Goal: Information Seeking & Learning: Learn about a topic

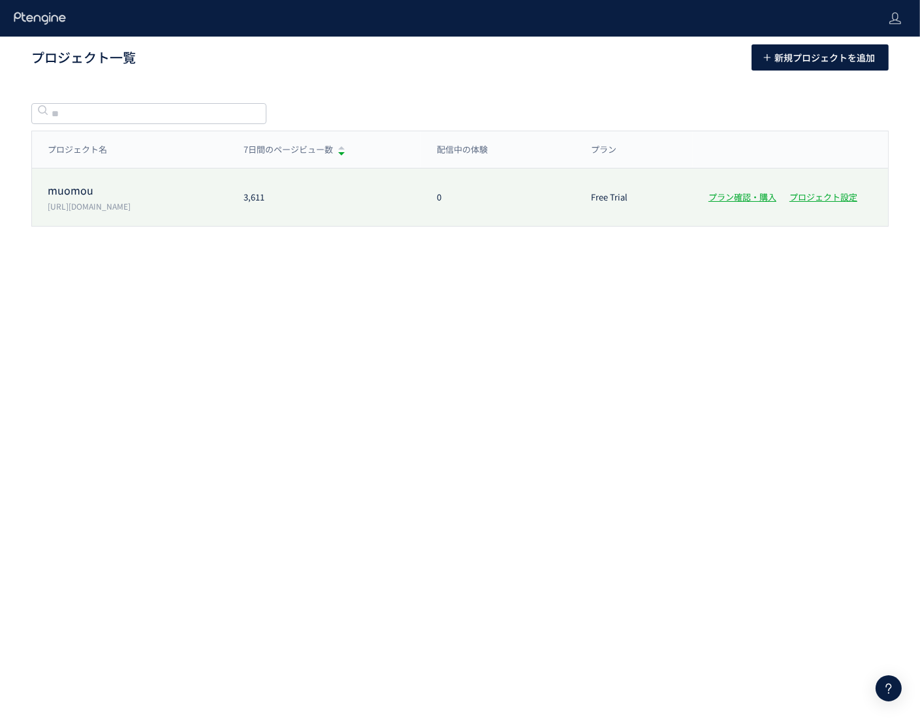
click at [94, 209] on p "[URL][DOMAIN_NAME]" at bounding box center [138, 205] width 180 height 11
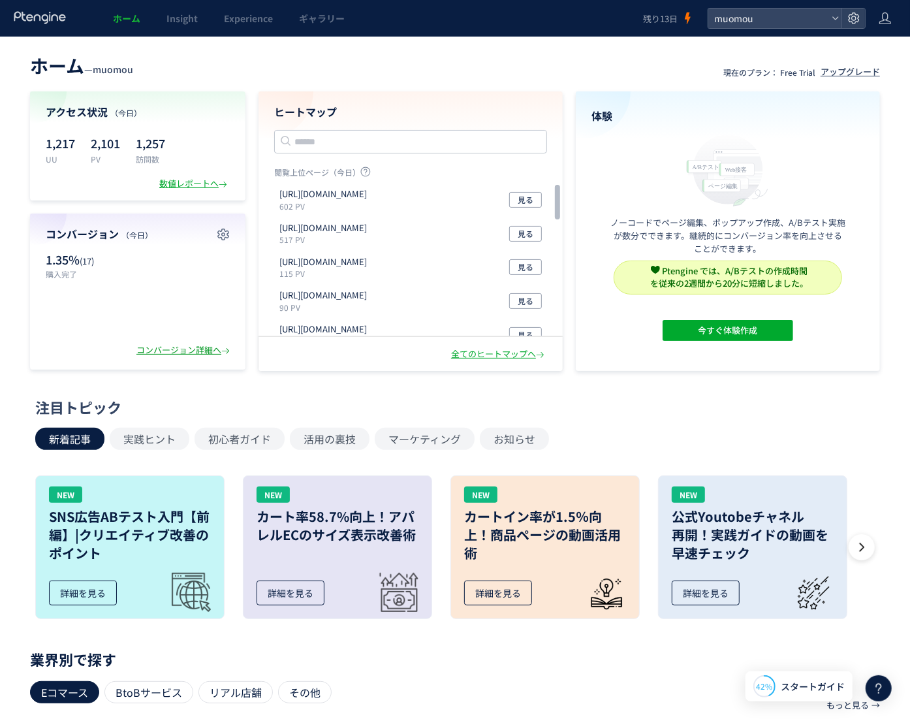
click at [181, 347] on div "コンバージョン詳細へ" at bounding box center [184, 350] width 96 height 12
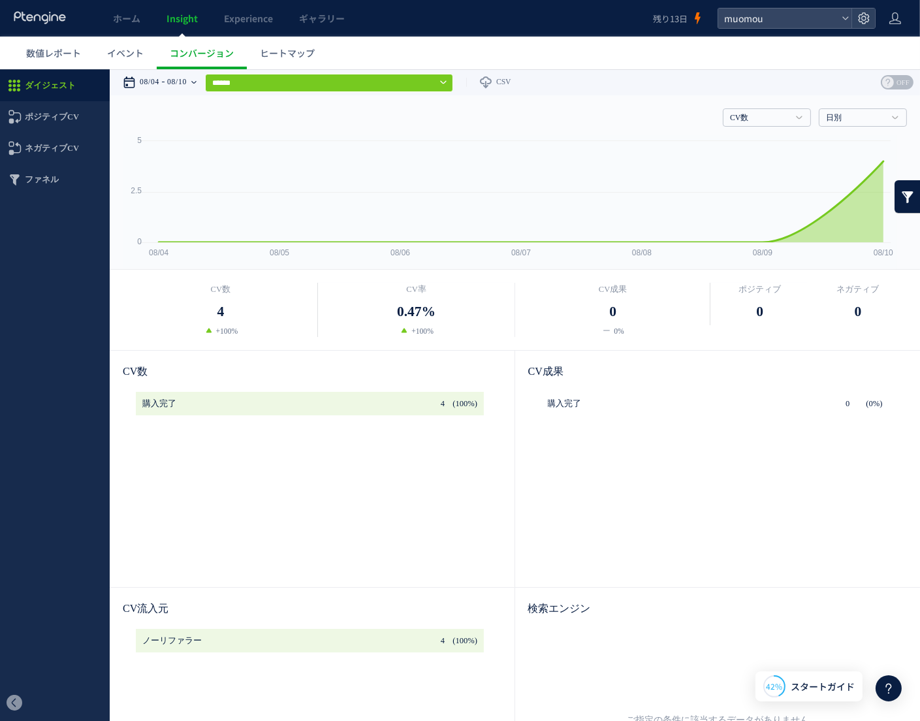
click at [197, 81] on div "08/04 08/10" at bounding box center [164, 82] width 82 height 26
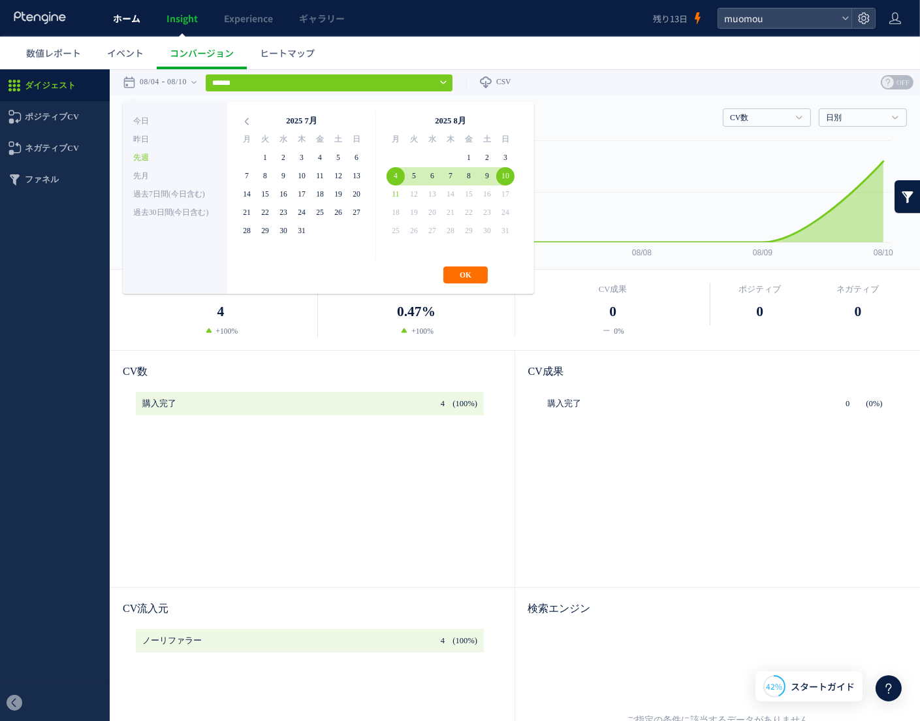
click at [127, 21] on span "ホーム" at bounding box center [126, 18] width 27 height 13
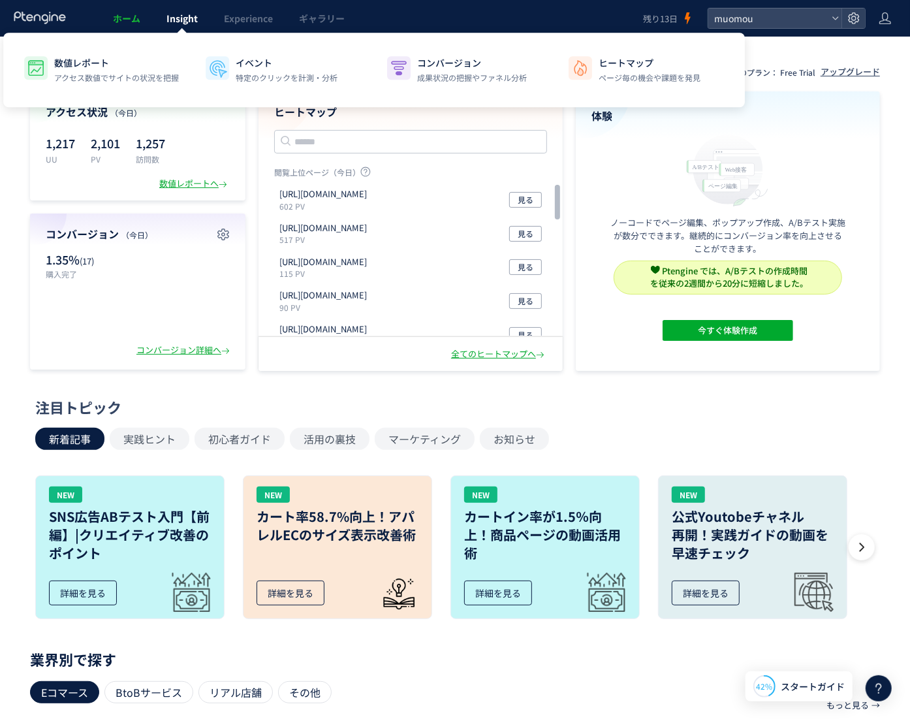
click at [178, 19] on span "Insight" at bounding box center [181, 18] width 31 height 13
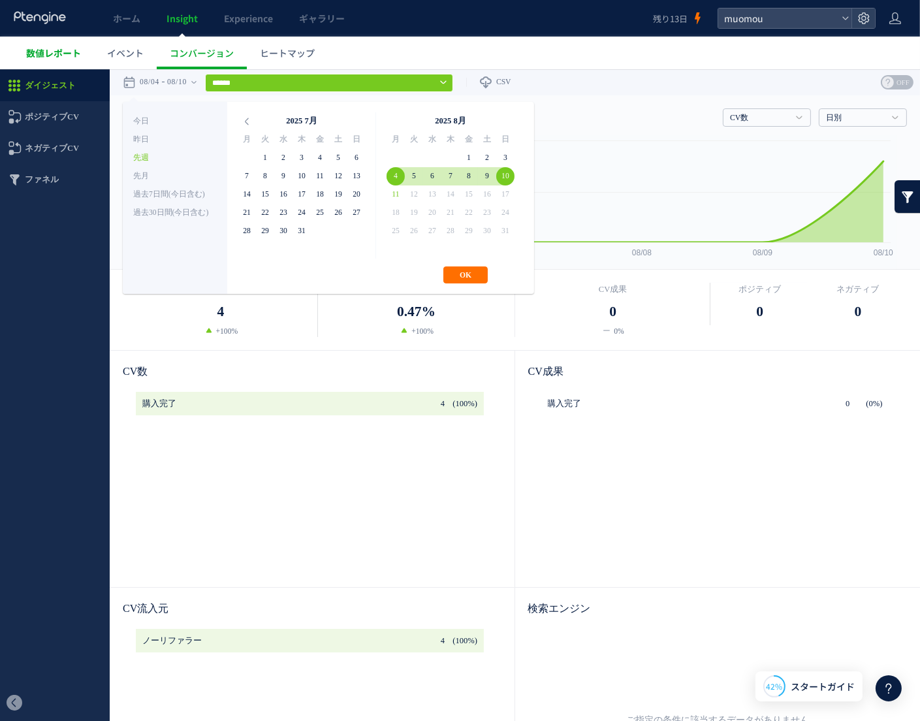
click at [76, 61] on link "数値レポート" at bounding box center [53, 53] width 81 height 33
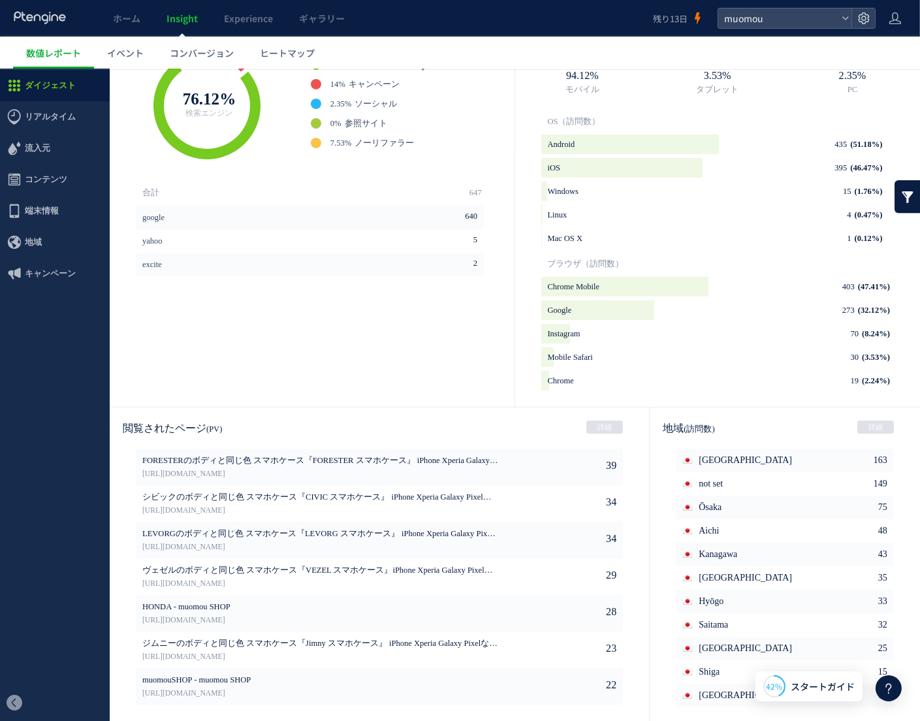
scroll to position [440, 0]
click at [234, 615] on link "[URL][DOMAIN_NAME]" at bounding box center [320, 619] width 356 height 12
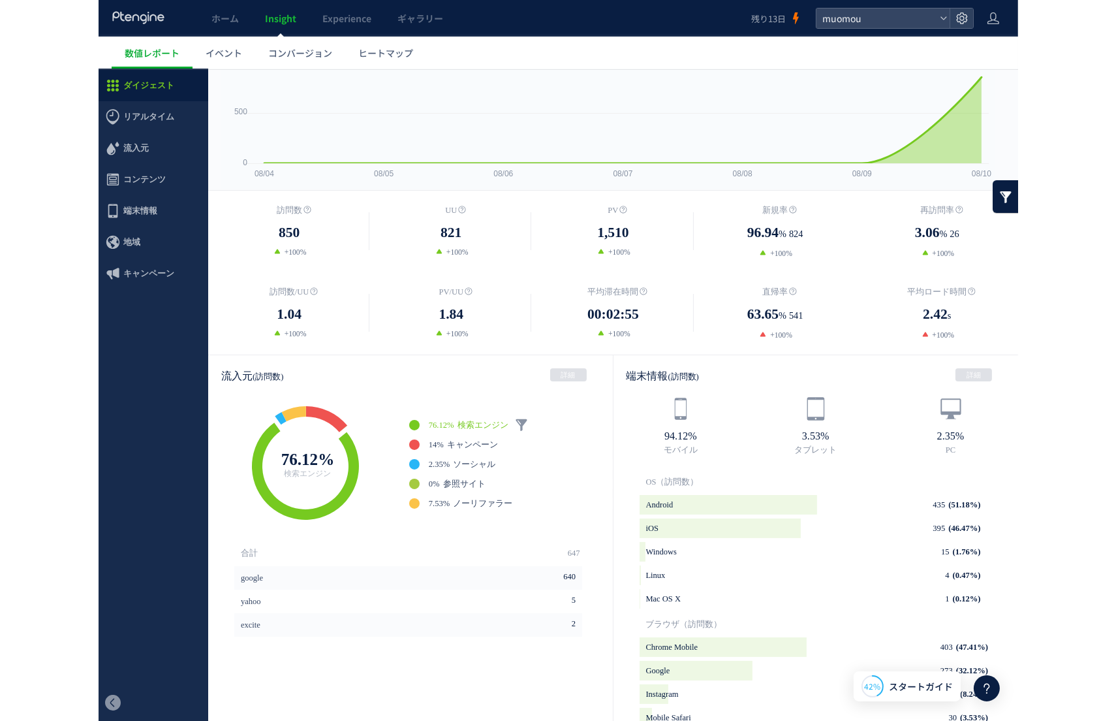
scroll to position [0, 0]
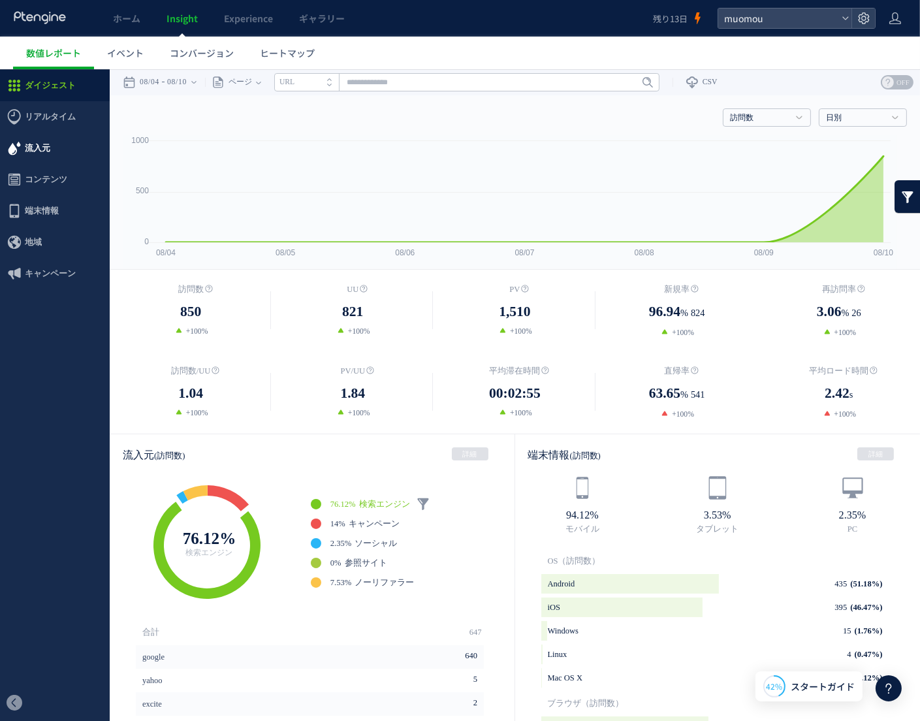
click at [41, 146] on span "流入元" at bounding box center [37, 147] width 25 height 31
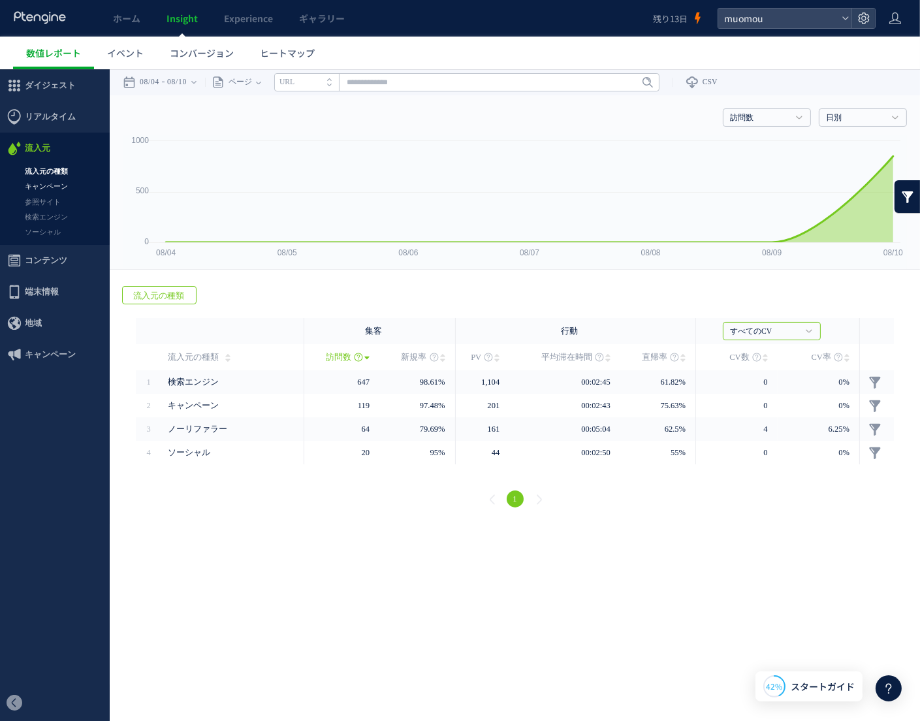
click at [42, 189] on link "キャンペーン" at bounding box center [55, 185] width 110 height 15
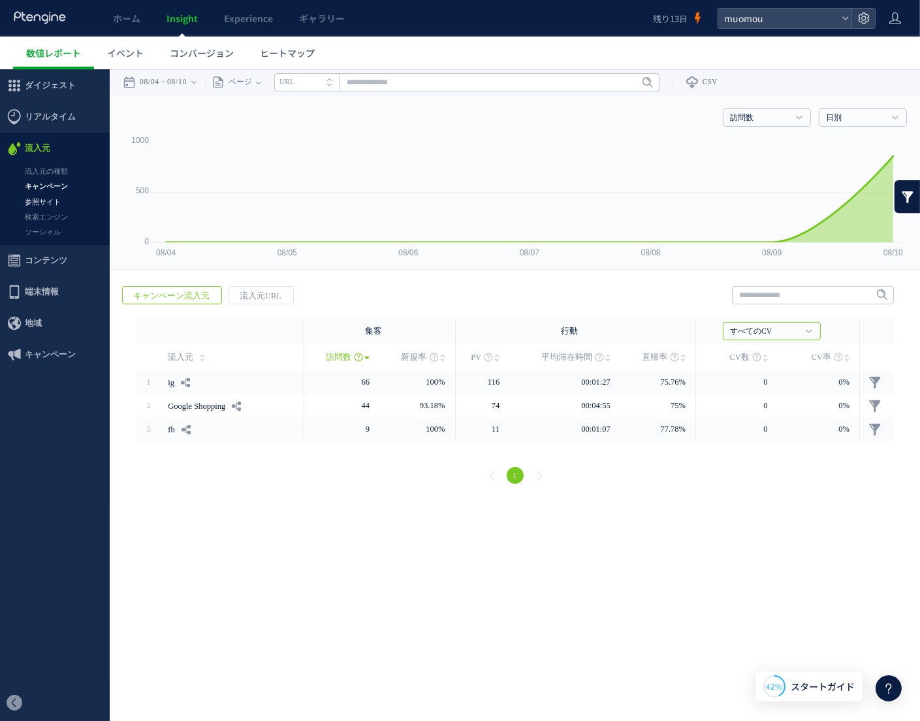
click at [40, 206] on link "参照サイト" at bounding box center [55, 201] width 110 height 15
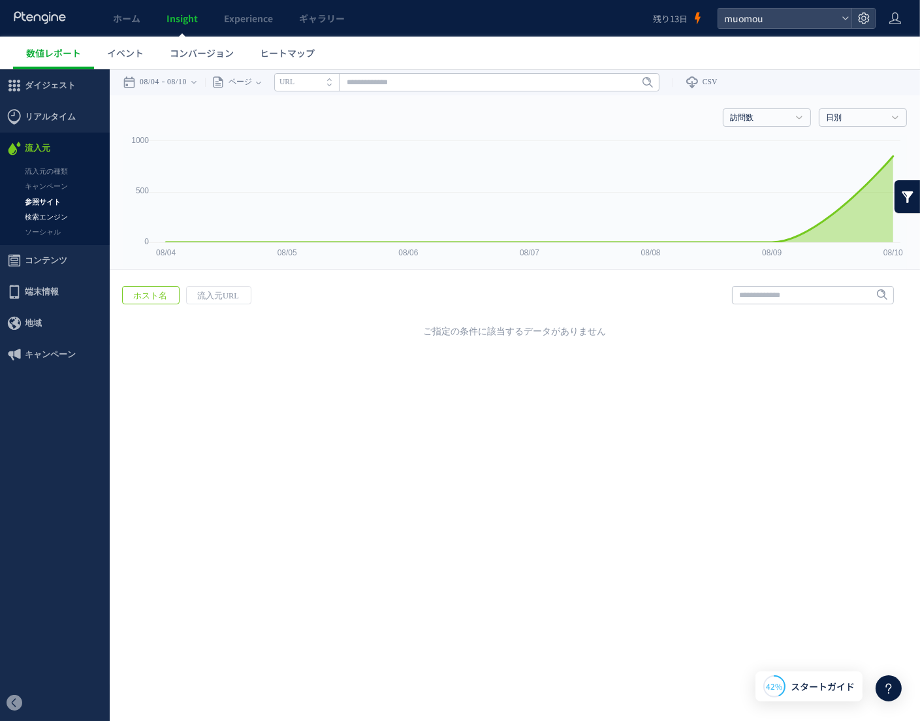
click at [40, 219] on link "検索エンジン" at bounding box center [55, 216] width 110 height 15
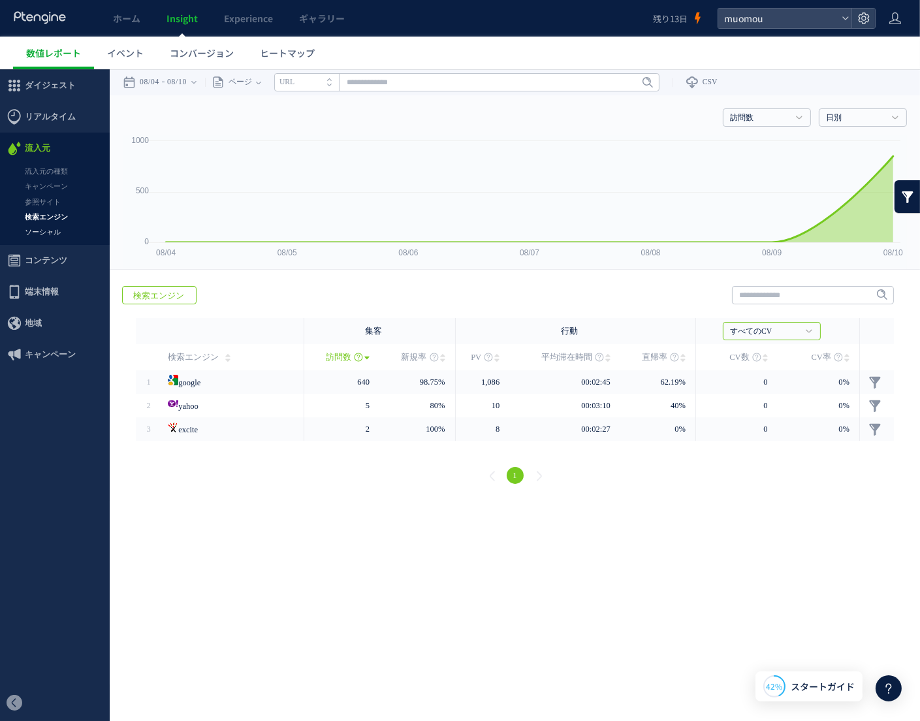
click at [41, 235] on link "ソーシャル" at bounding box center [55, 231] width 110 height 15
click at [44, 265] on span "コンテンツ" at bounding box center [46, 259] width 42 height 31
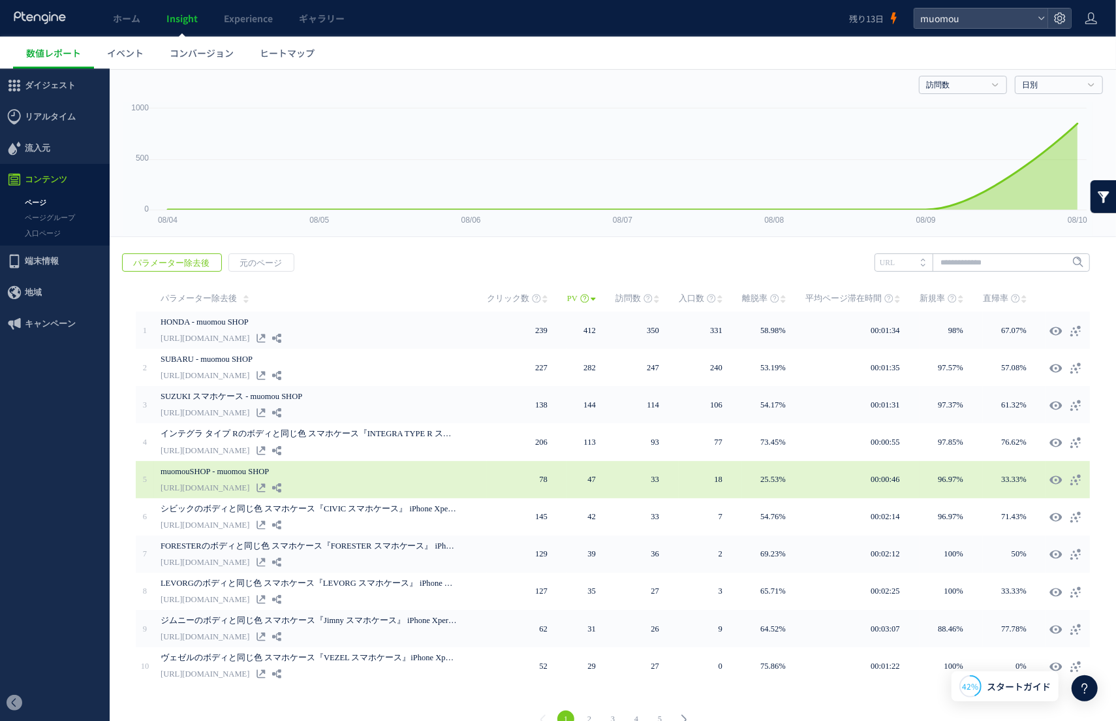
scroll to position [48, 0]
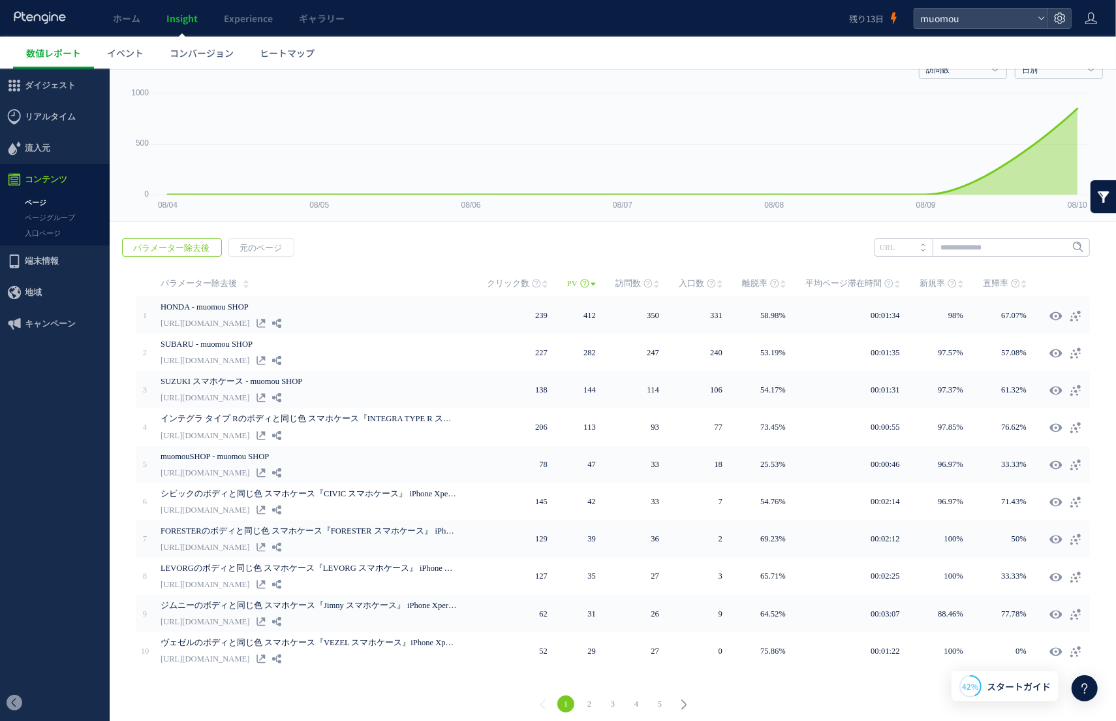
click at [588, 695] on link "2" at bounding box center [589, 703] width 17 height 17
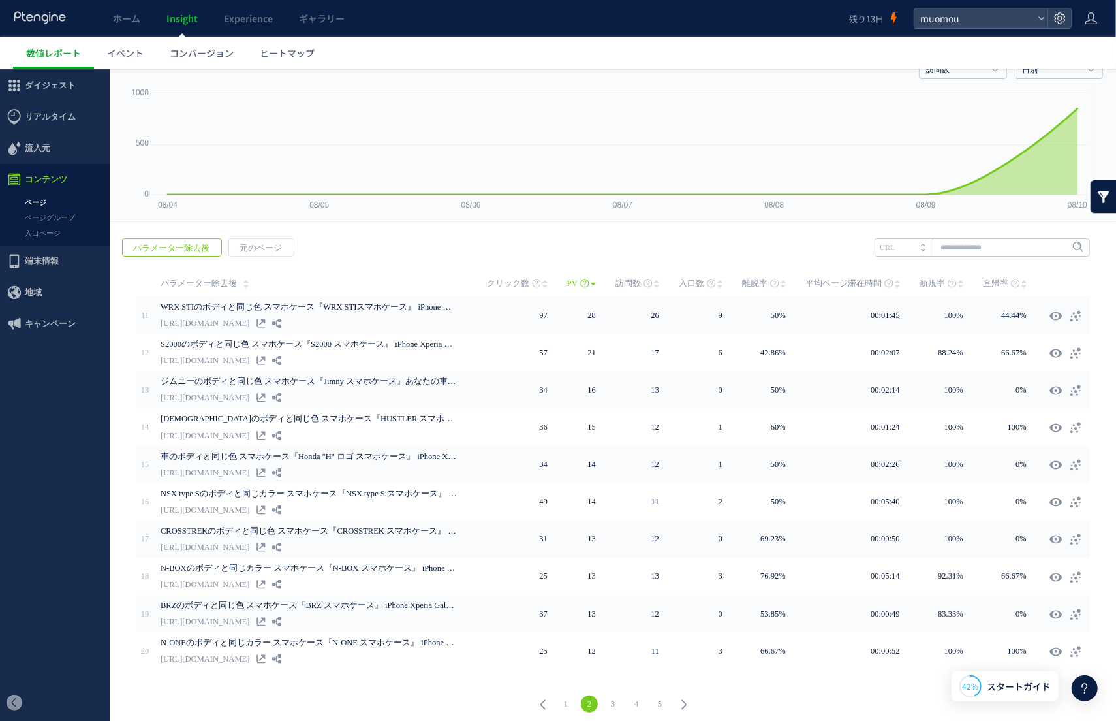
click at [560, 697] on link "1" at bounding box center [566, 703] width 17 height 17
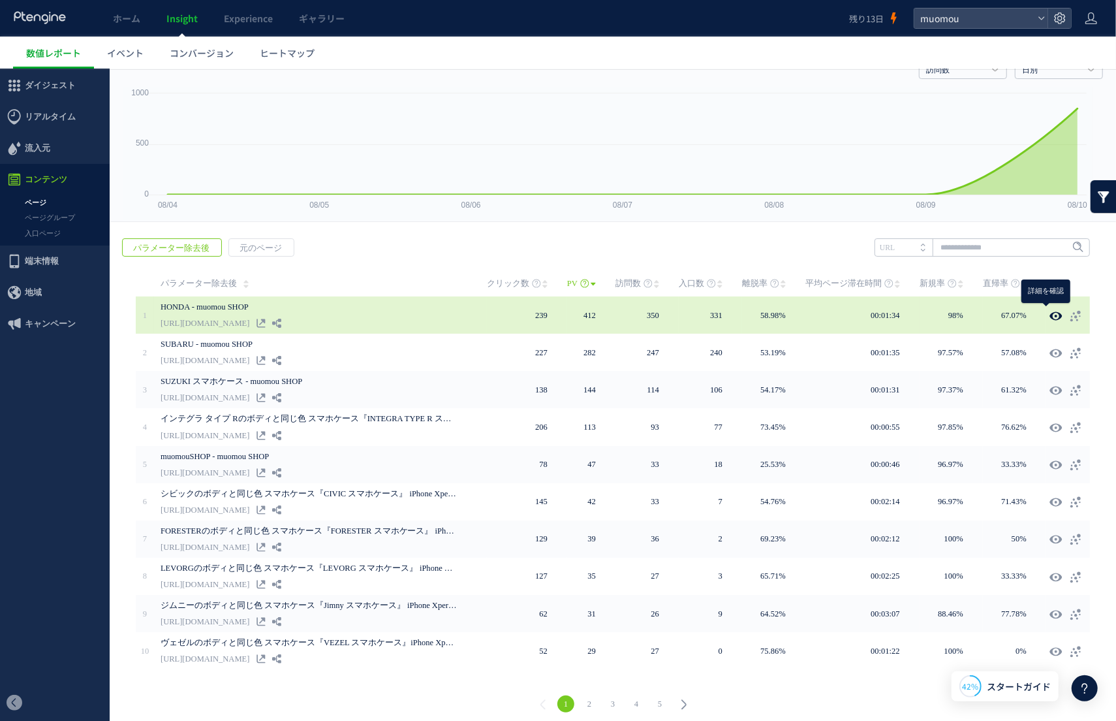
click at [919, 311] on icon at bounding box center [1056, 315] width 13 height 13
type input "**********"
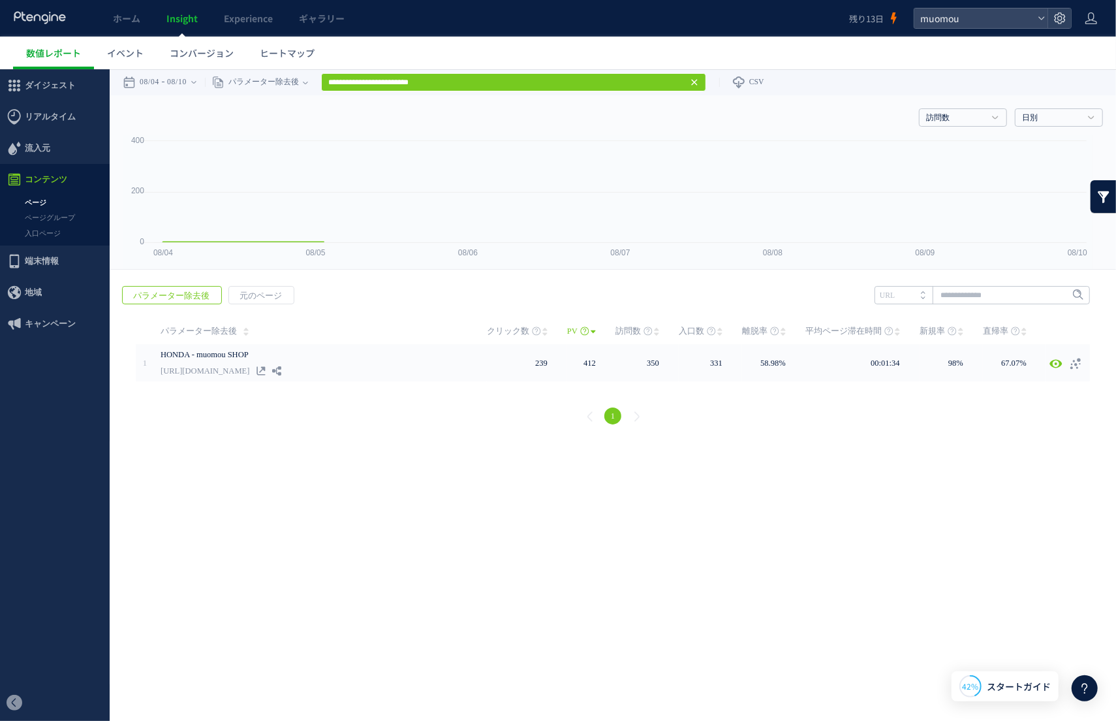
scroll to position [0, 0]
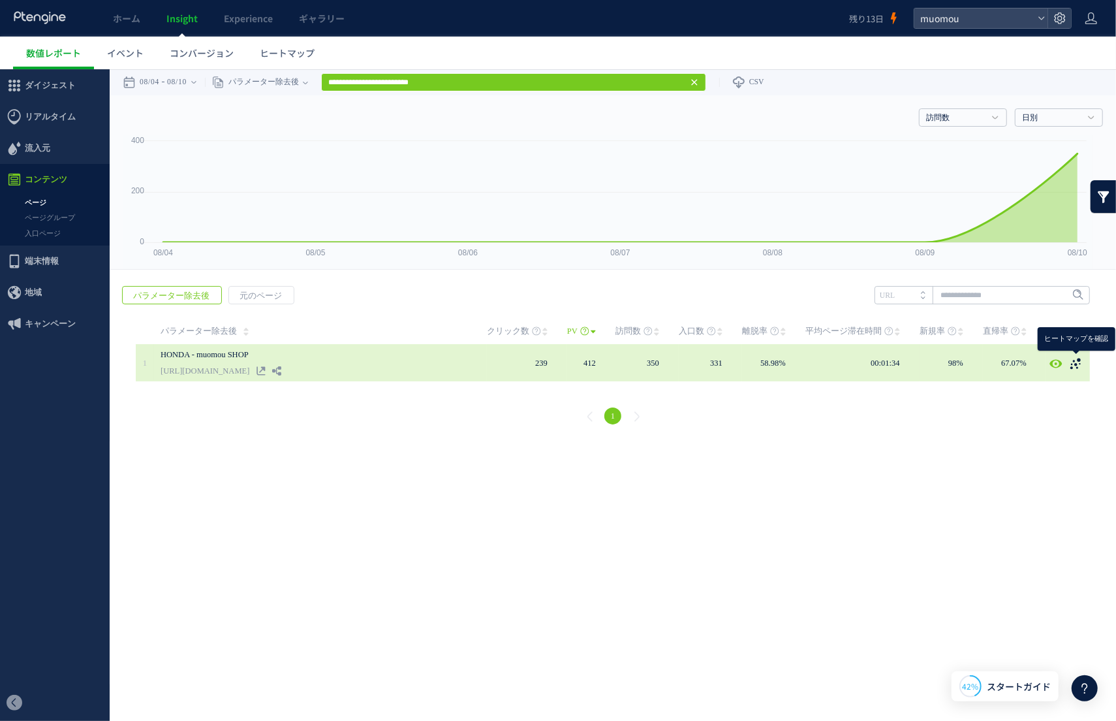
click at [919, 364] on icon at bounding box center [1075, 362] width 13 height 13
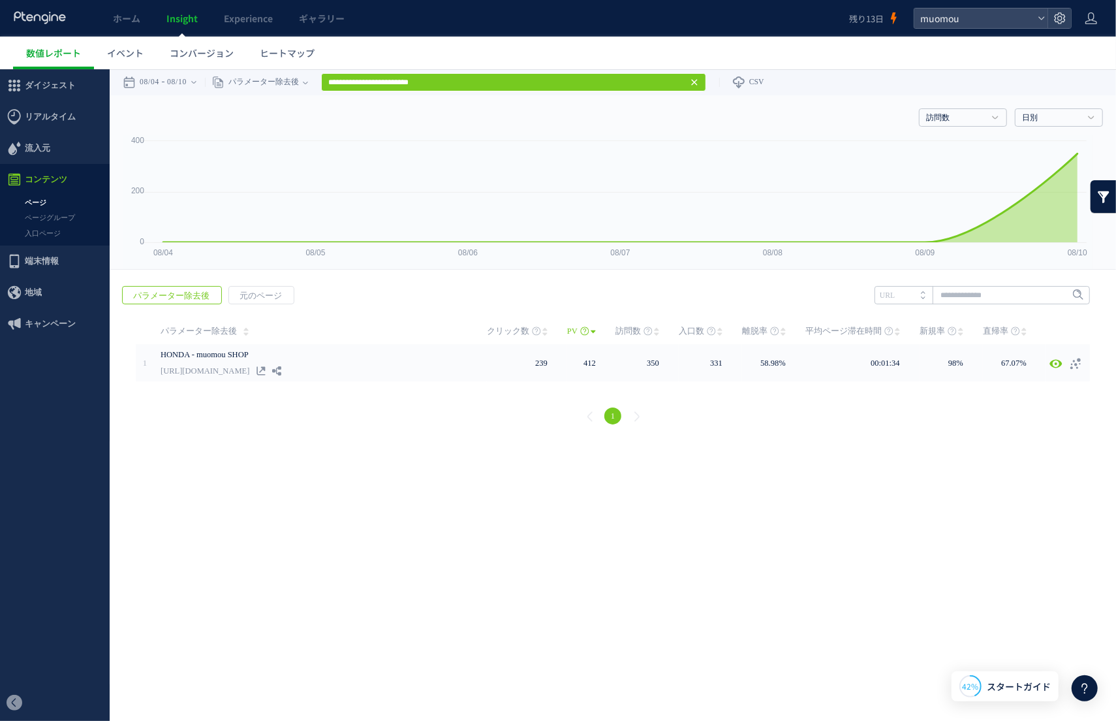
click at [31, 202] on link "ページ" at bounding box center [55, 202] width 110 height 15
click at [48, 217] on link "ページグループ" at bounding box center [55, 217] width 110 height 15
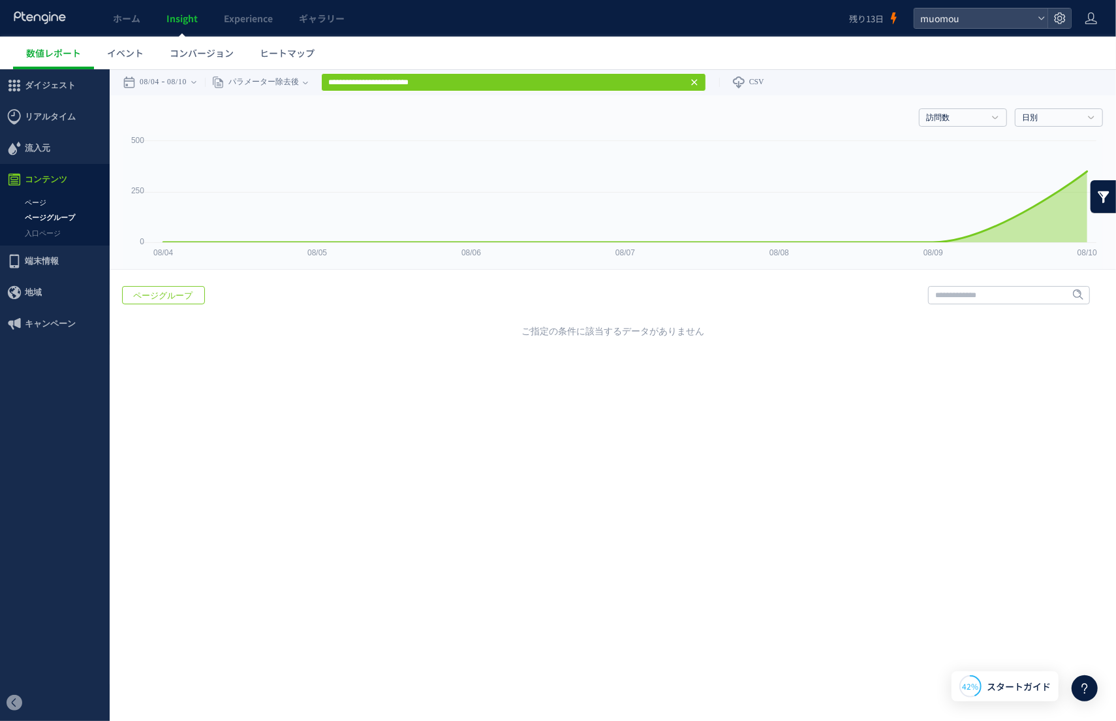
click at [42, 202] on link "ページ" at bounding box center [55, 202] width 110 height 15
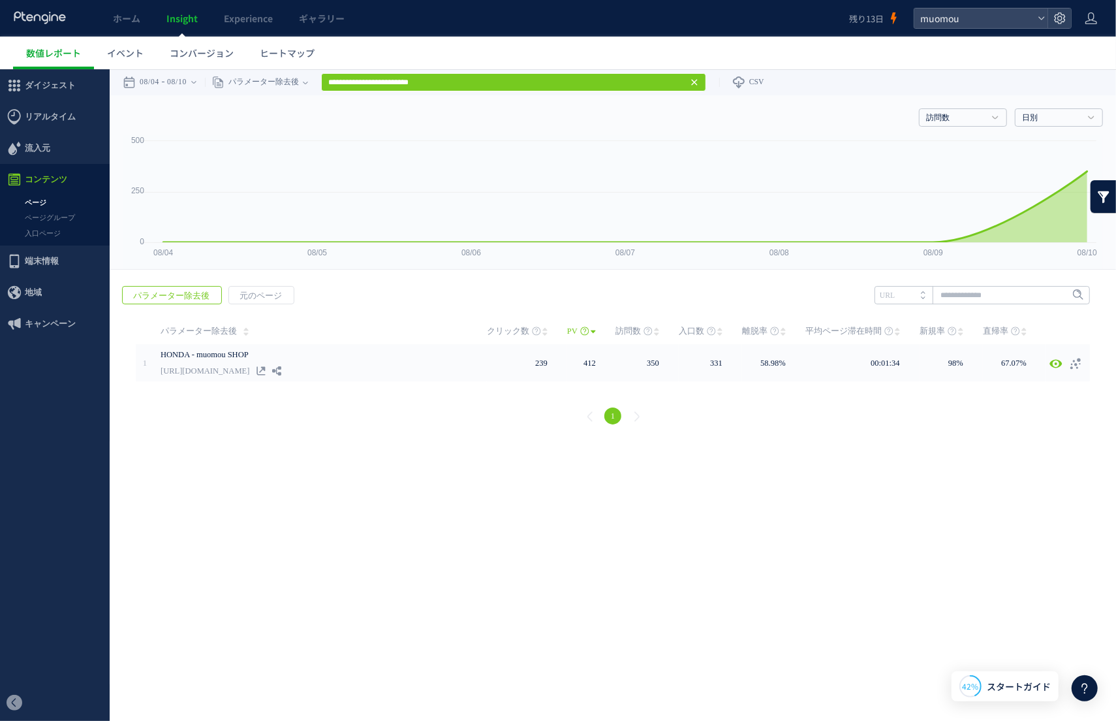
click at [919, 193] on link at bounding box center [1104, 196] width 26 height 33
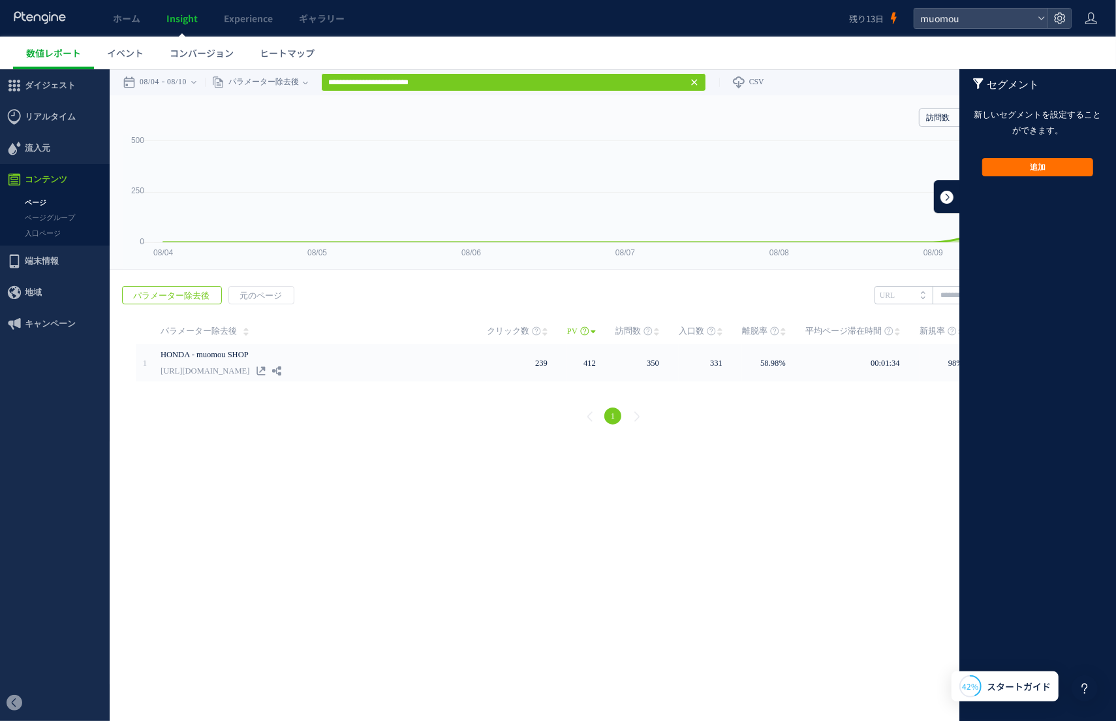
click at [919, 196] on link at bounding box center [947, 196] width 26 height 33
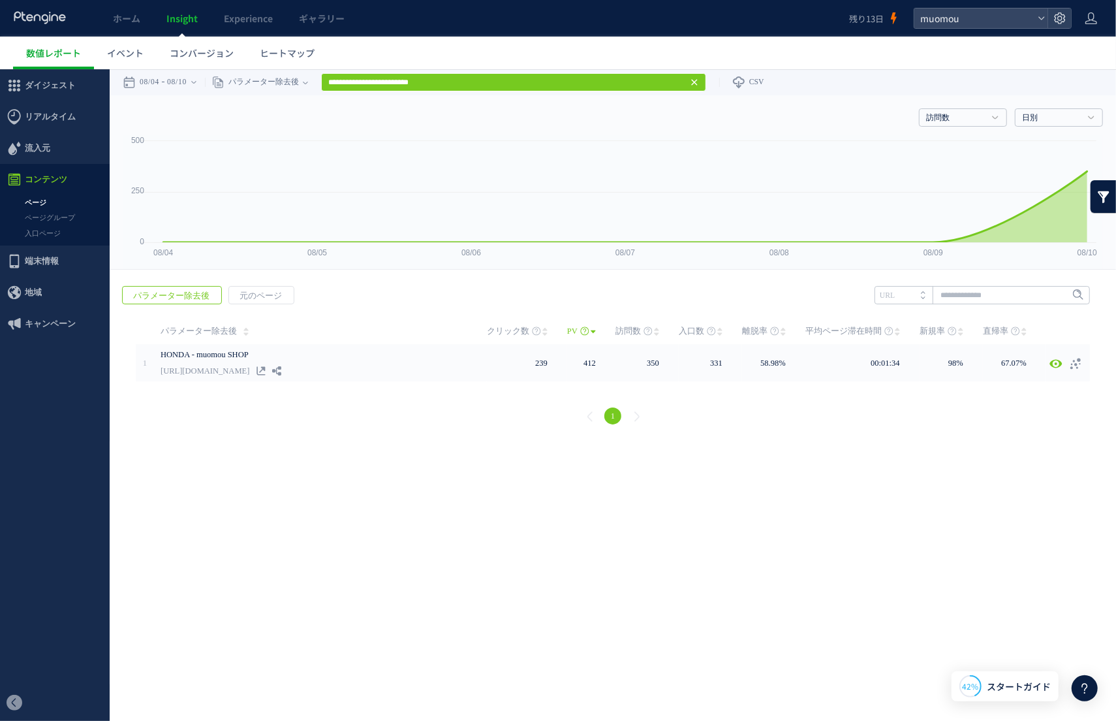
click at [700, 81] on icon at bounding box center [694, 81] width 10 height 10
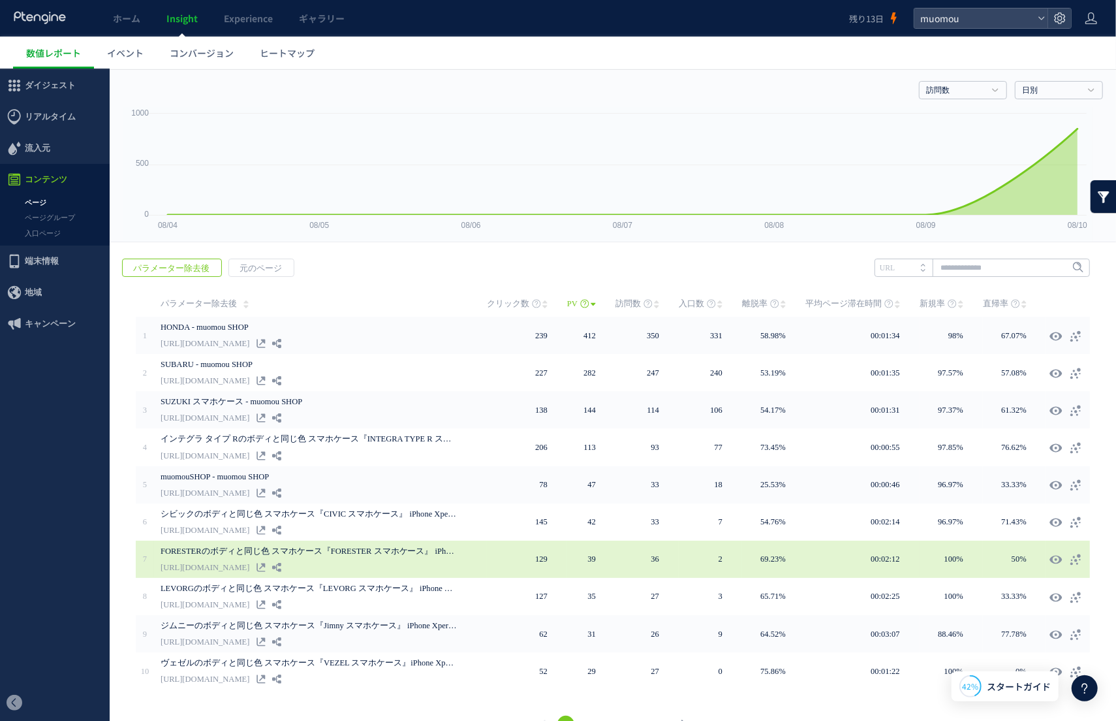
scroll to position [48, 0]
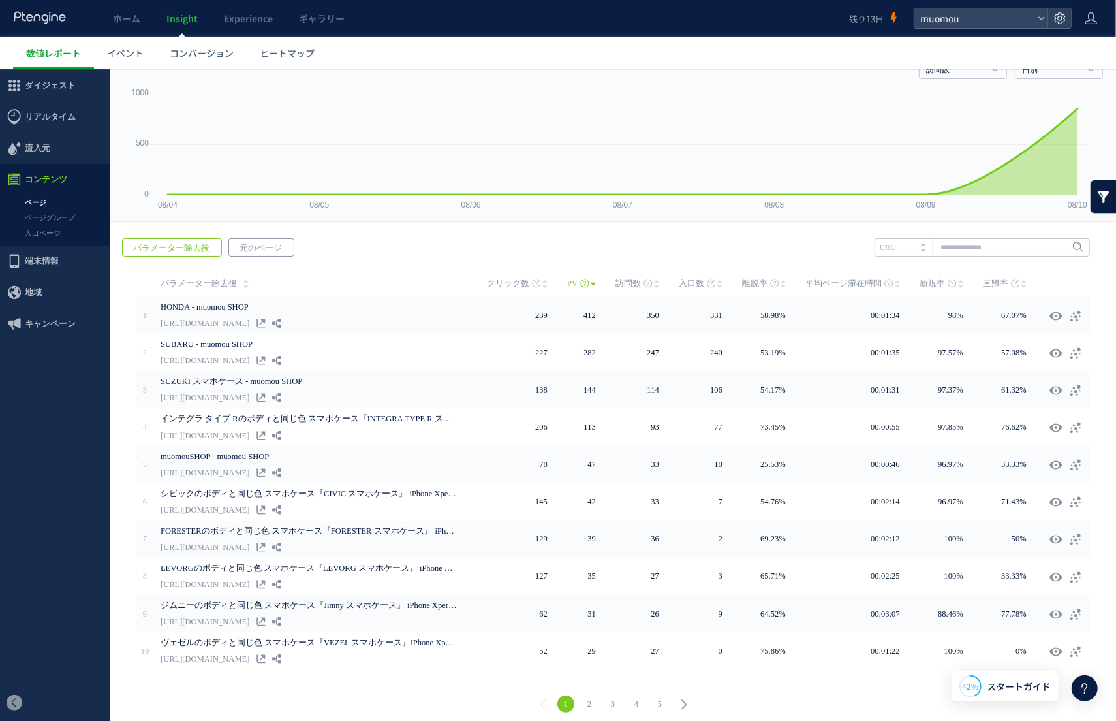
click at [264, 242] on span "元のページ" at bounding box center [260, 247] width 63 height 18
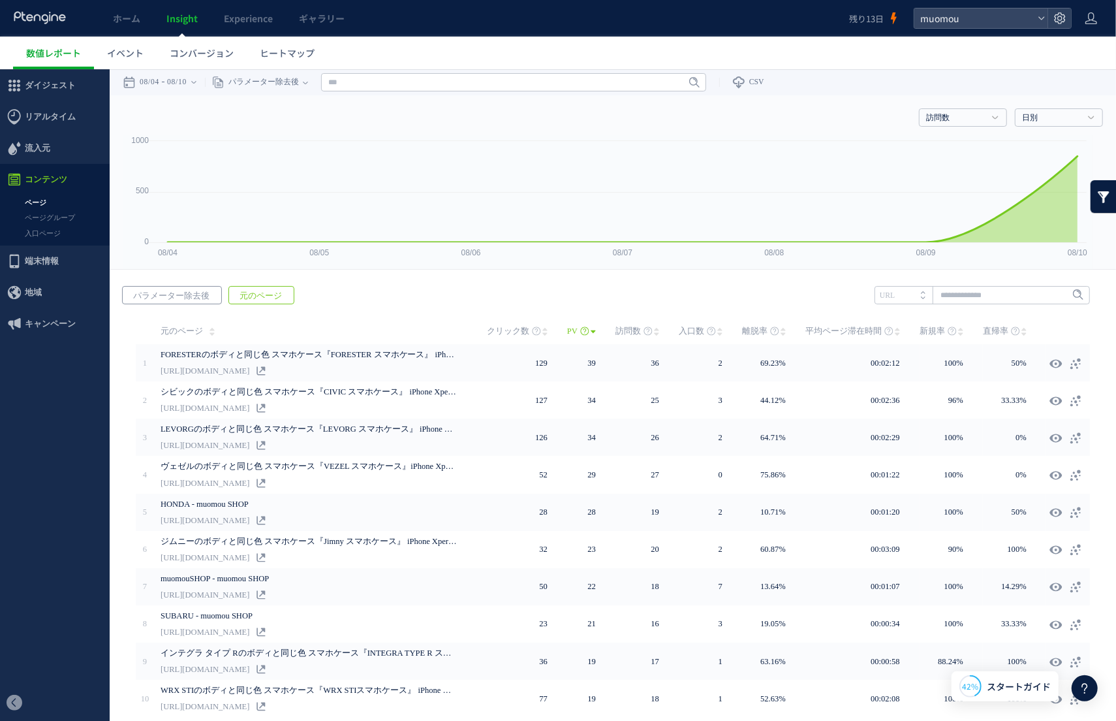
click at [186, 299] on span "パラメーター除去後" at bounding box center [171, 295] width 97 height 18
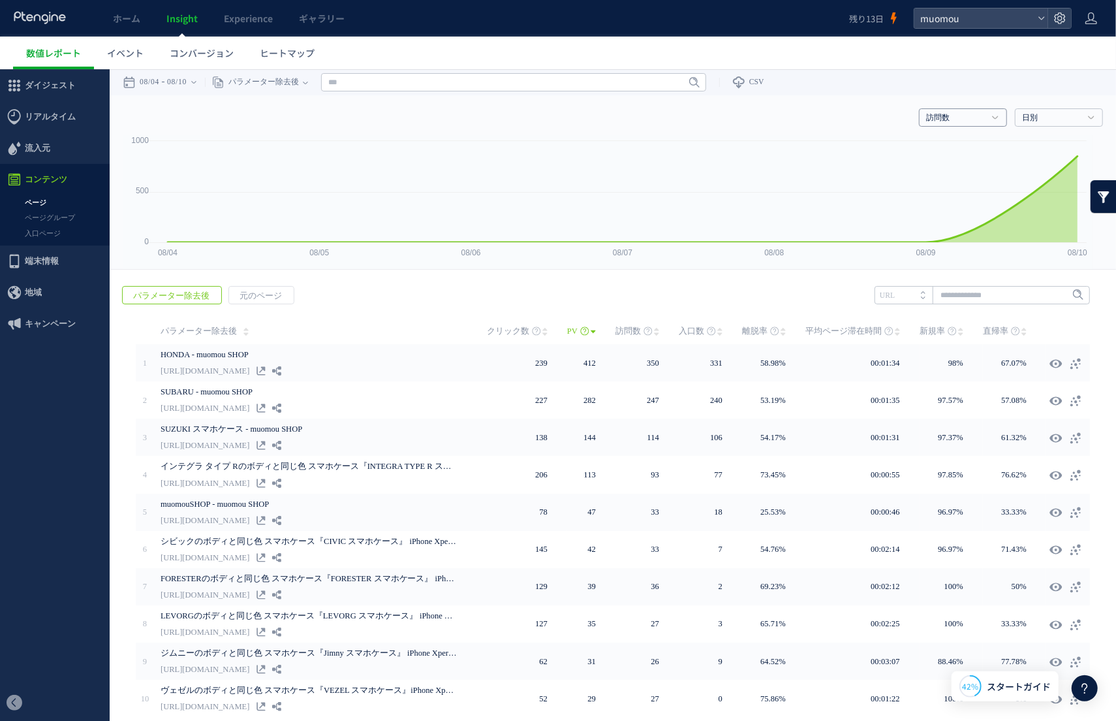
click at [919, 118] on h4 "訪問数" at bounding box center [963, 117] width 88 height 18
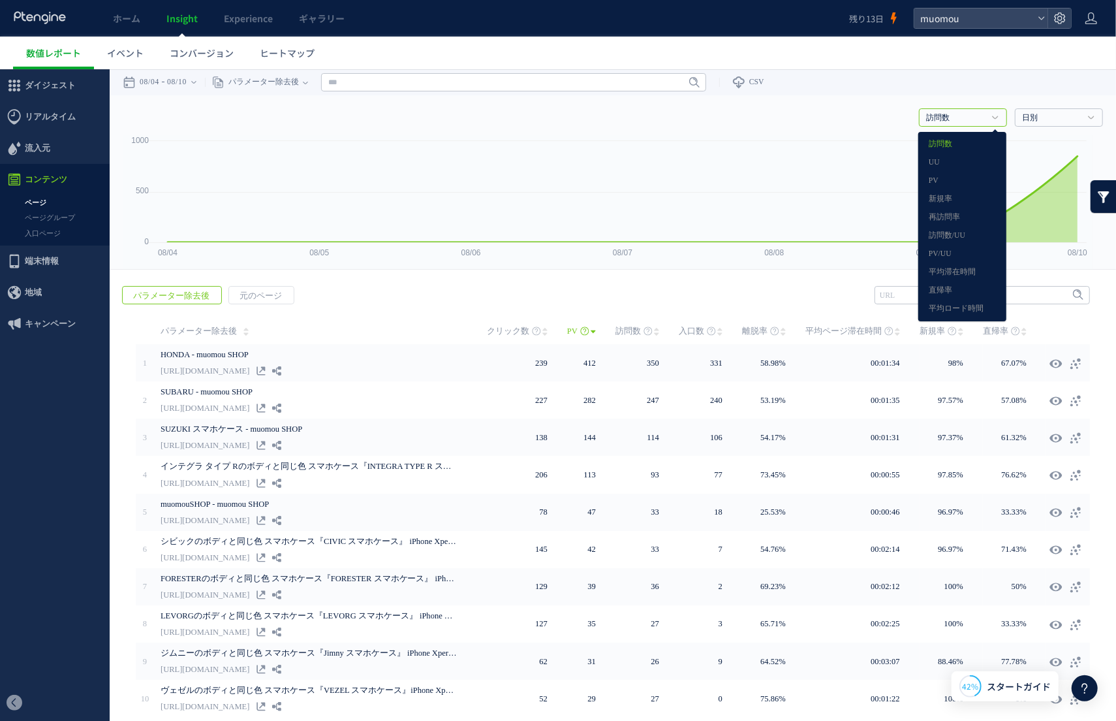
click at [919, 55] on ul "数値レポート イベント コンバージョン ヒートマップ" at bounding box center [564, 53] width 1103 height 33
click at [919, 50] on ul "数値レポート イベント コンバージョン ヒートマップ" at bounding box center [564, 53] width 1103 height 33
click at [918, 59] on ul "数値レポート イベント コンバージョン ヒートマップ" at bounding box center [564, 53] width 1103 height 33
click at [919, 292] on link "直帰率" at bounding box center [962, 289] width 67 height 17
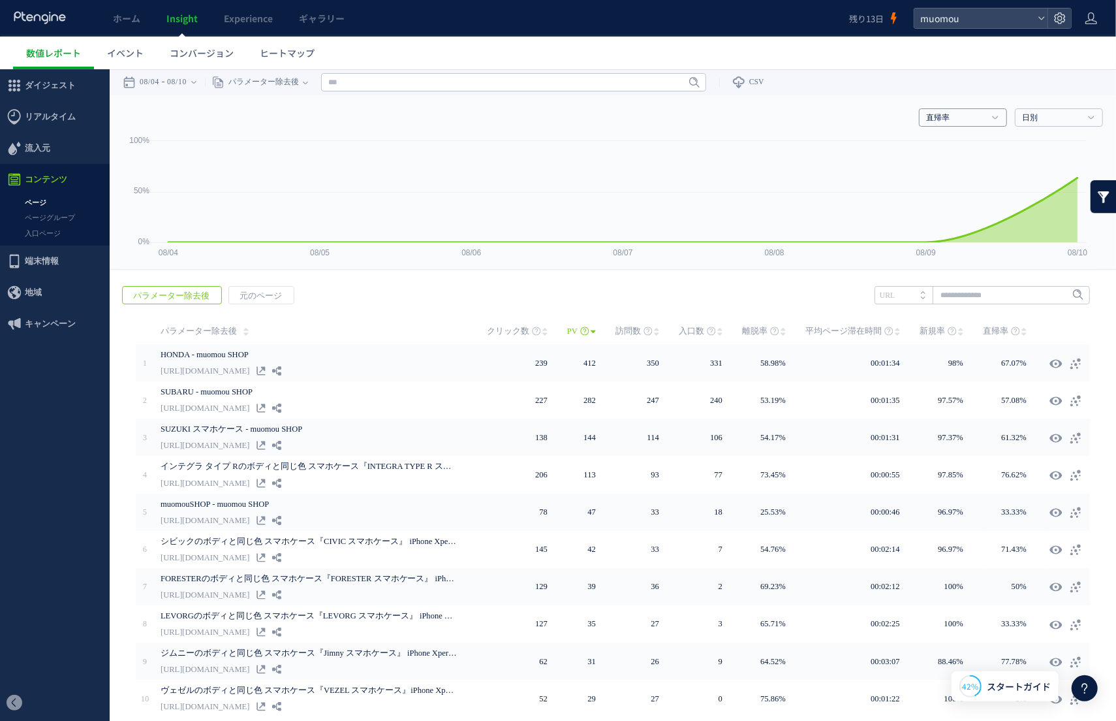
click at [919, 116] on link "直帰率" at bounding box center [955, 118] width 59 height 12
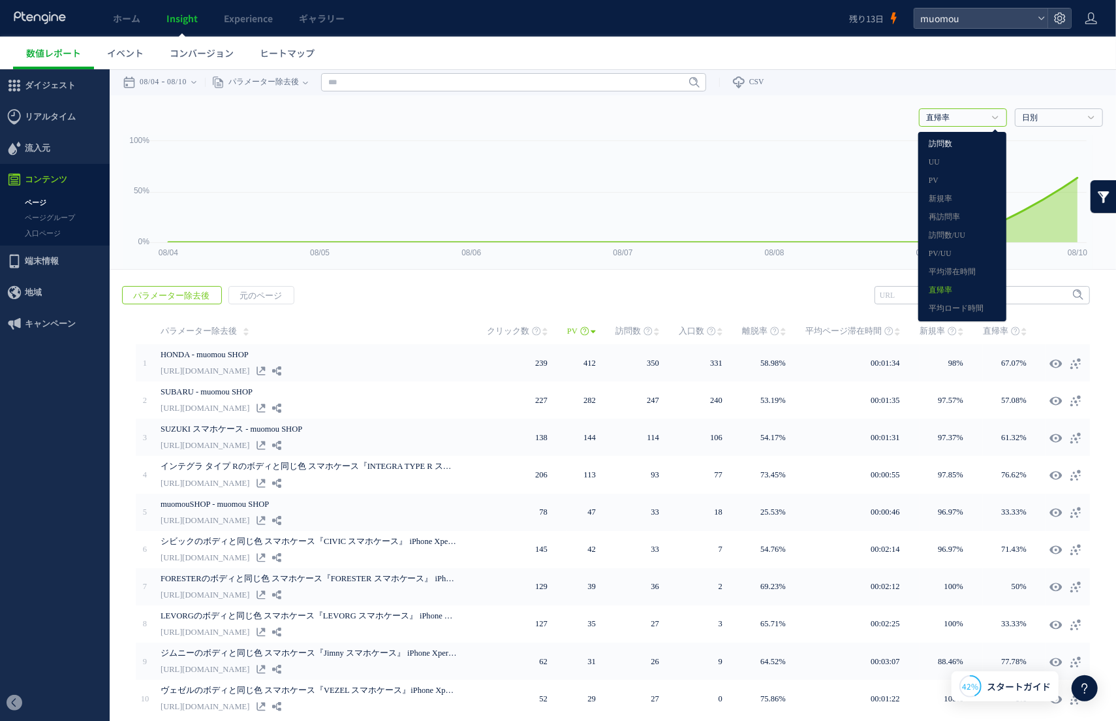
click at [919, 142] on link "訪問数" at bounding box center [962, 143] width 67 height 17
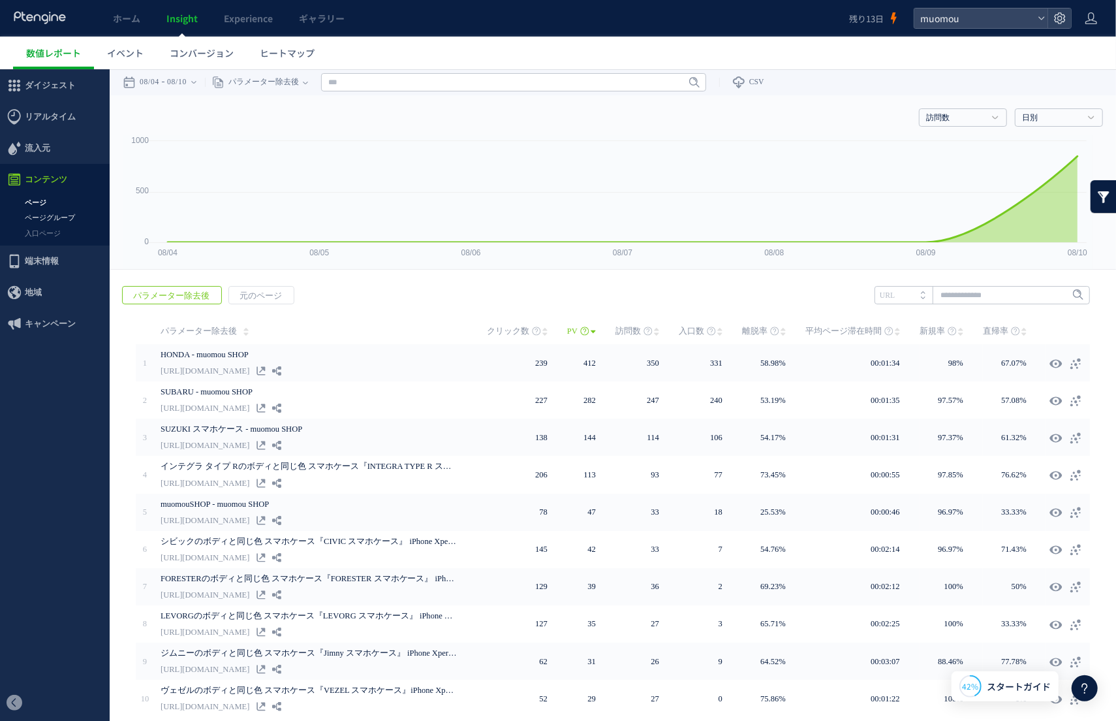
click at [69, 217] on link "ページグループ" at bounding box center [55, 217] width 110 height 15
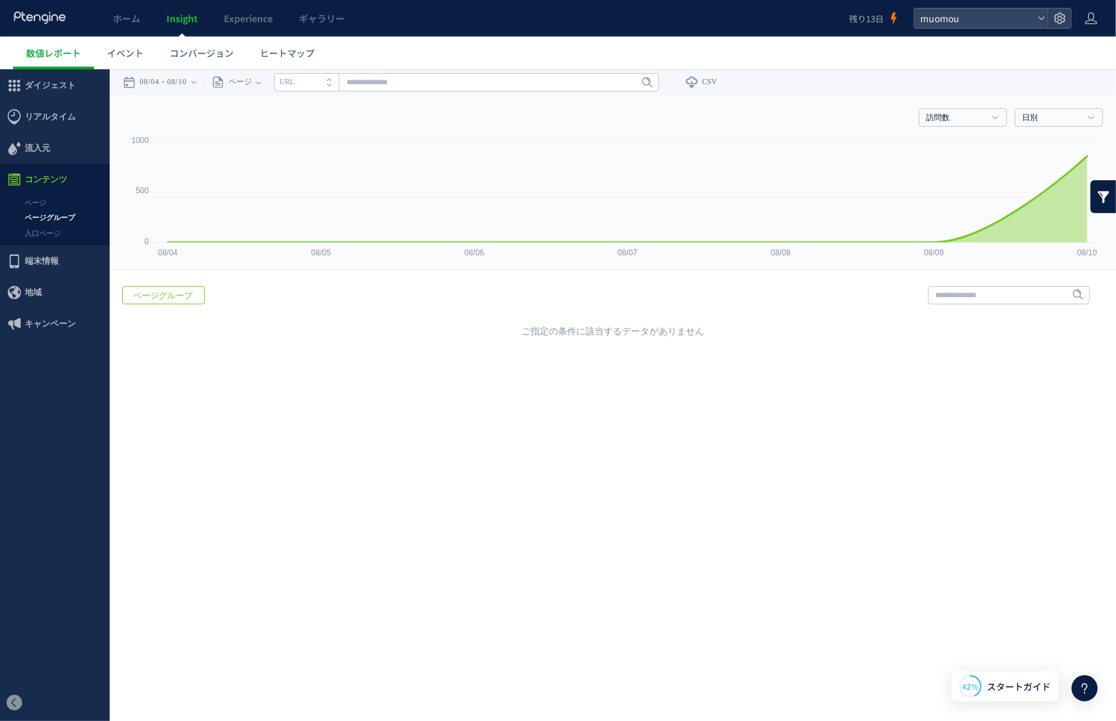
click at [189, 296] on span "ページグループ" at bounding box center [163, 295] width 80 height 18
click at [59, 236] on link "入口ページ" at bounding box center [55, 232] width 110 height 15
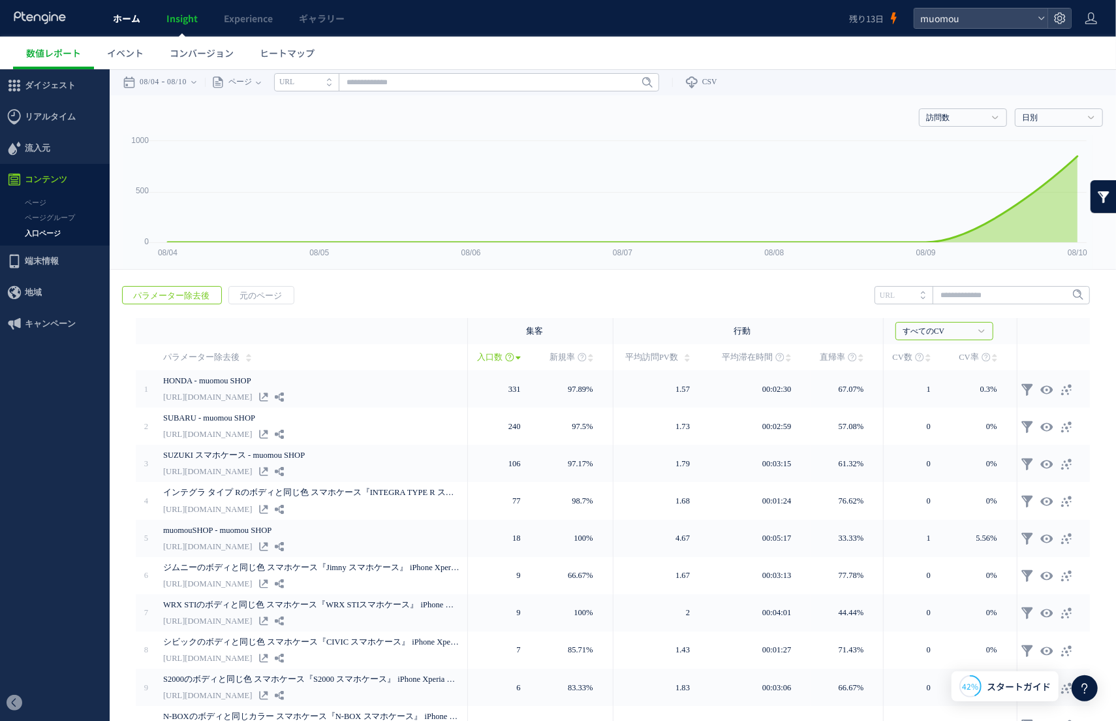
click at [139, 22] on span "ホーム" at bounding box center [126, 18] width 27 height 13
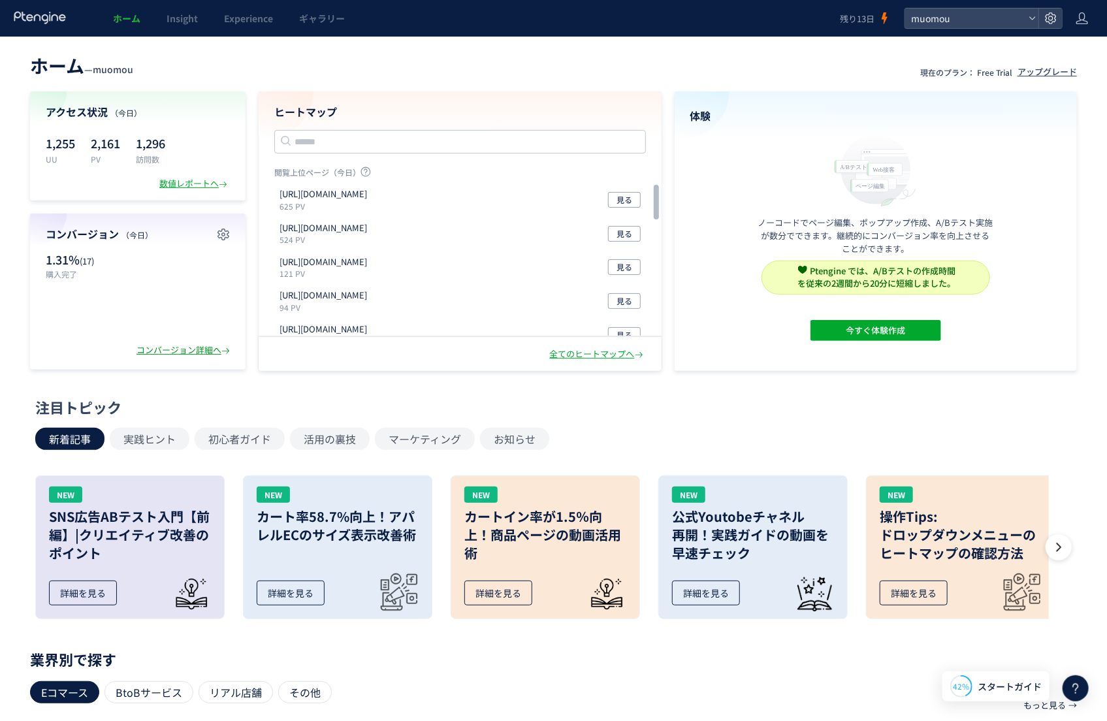
click at [202, 352] on div "コンバージョン詳細へ" at bounding box center [184, 350] width 96 height 12
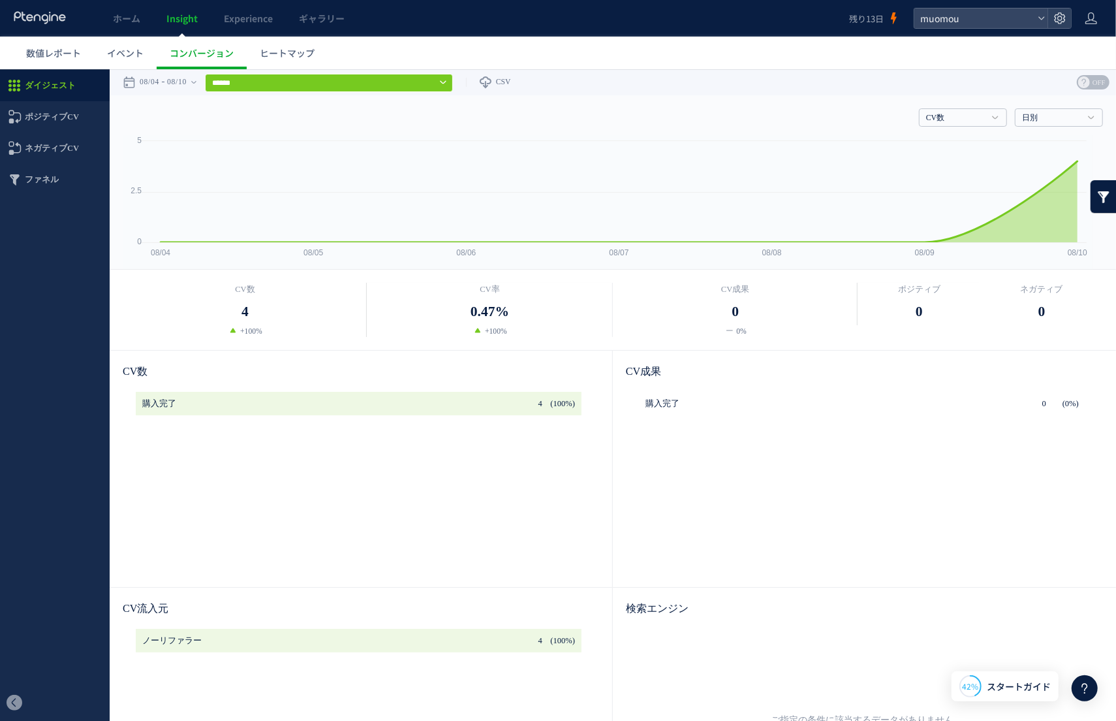
click at [444, 80] on input "******" at bounding box center [329, 82] width 248 height 18
click at [403, 134] on link "購入完了" at bounding box center [309, 131] width 188 height 17
click at [426, 80] on input "****" at bounding box center [329, 82] width 248 height 18
click at [392, 110] on link "すべてのCV" at bounding box center [309, 112] width 188 height 17
type input "******"
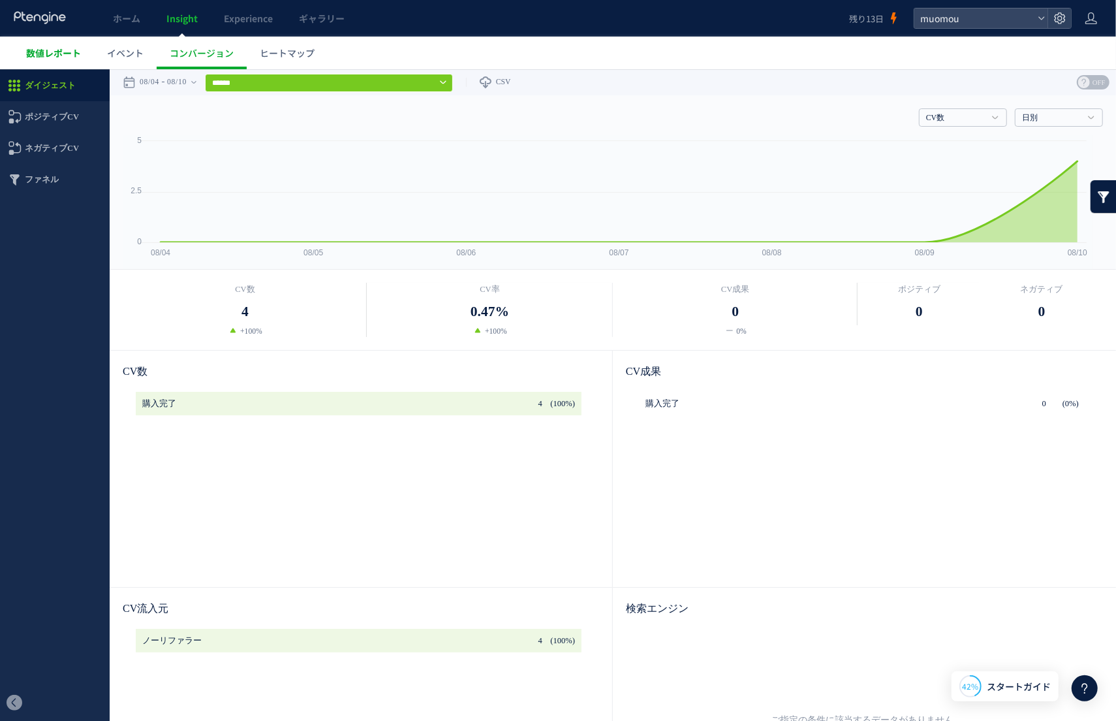
click at [63, 54] on span "数値レポート" at bounding box center [53, 52] width 55 height 13
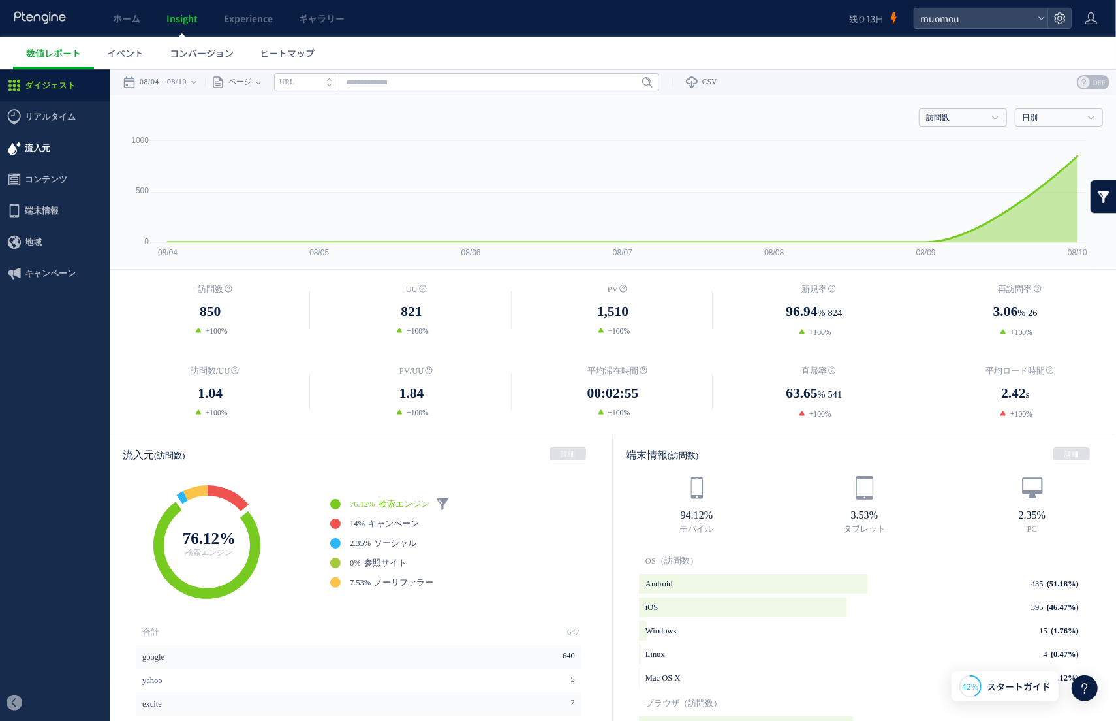
click at [52, 145] on span "流入元" at bounding box center [55, 147] width 110 height 31
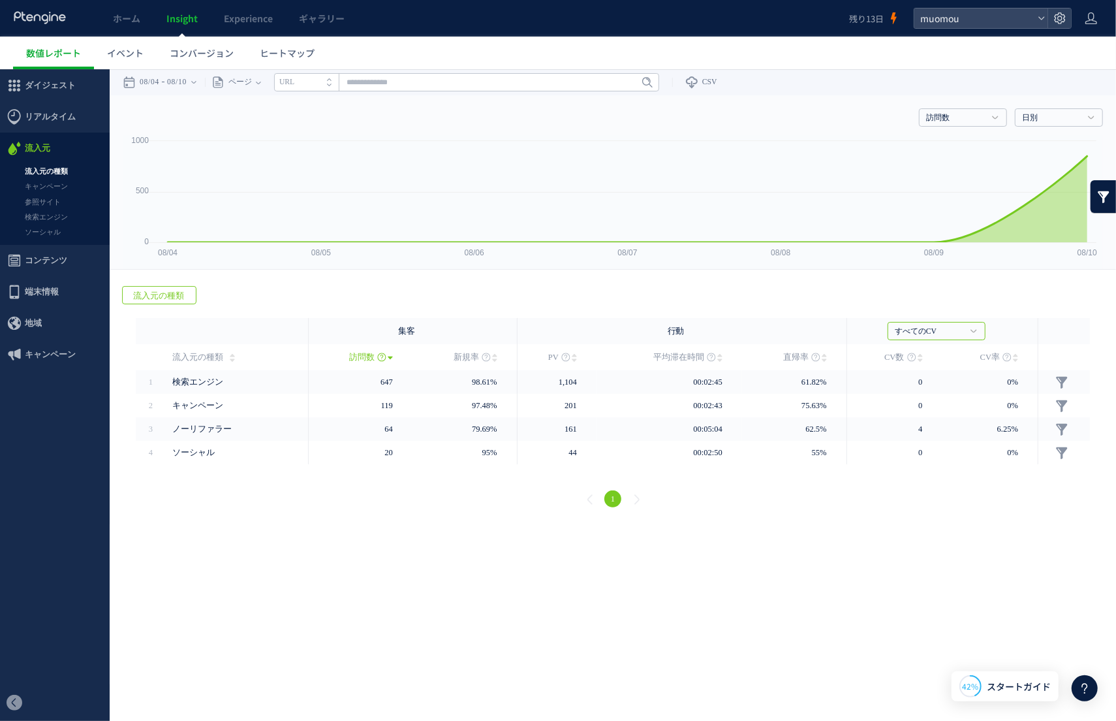
click at [46, 164] on link "流入元の種類" at bounding box center [55, 170] width 110 height 15
click at [52, 189] on link "キャンペーン" at bounding box center [55, 185] width 110 height 15
click at [48, 264] on span "コンテンツ" at bounding box center [46, 259] width 42 height 31
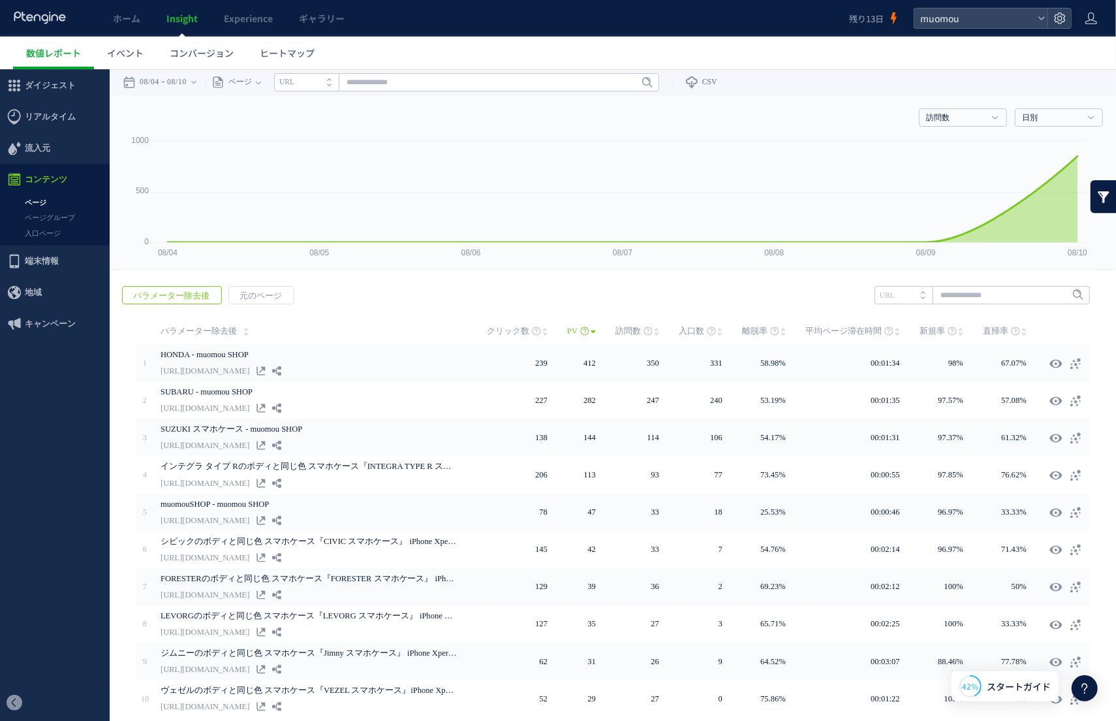
click at [47, 203] on link "ページ" at bounding box center [55, 202] width 110 height 15
click at [919, 688] on icon at bounding box center [1085, 688] width 16 height 16
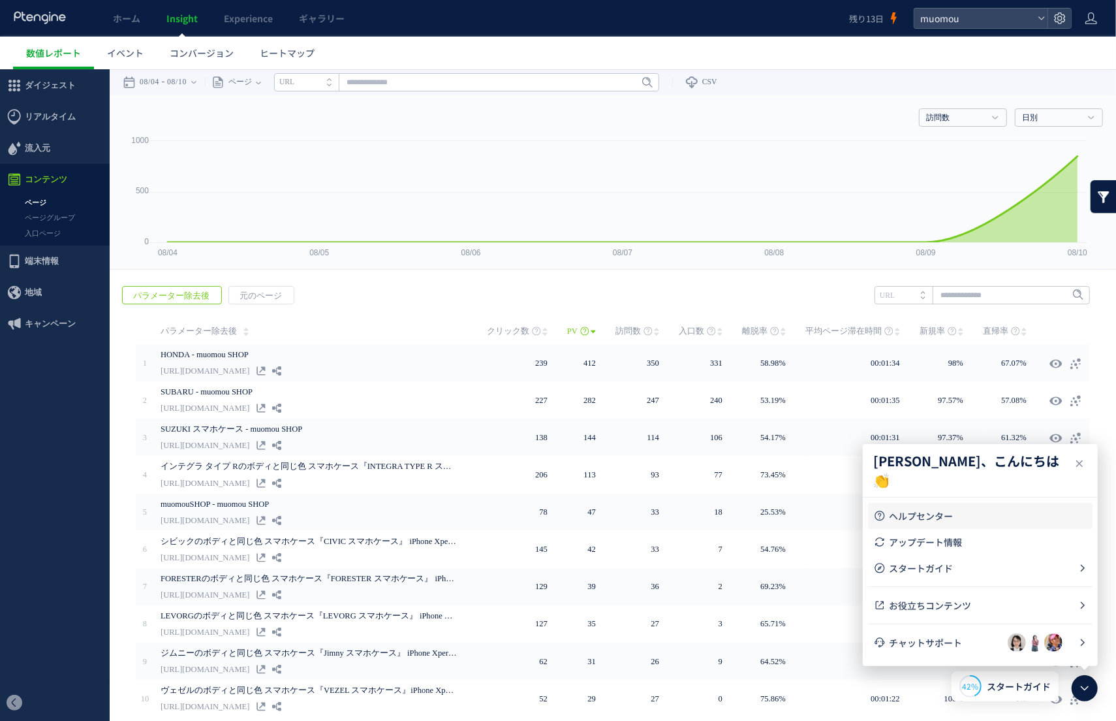
click at [919, 521] on span "ヘルプセンター" at bounding box center [988, 515] width 198 height 13
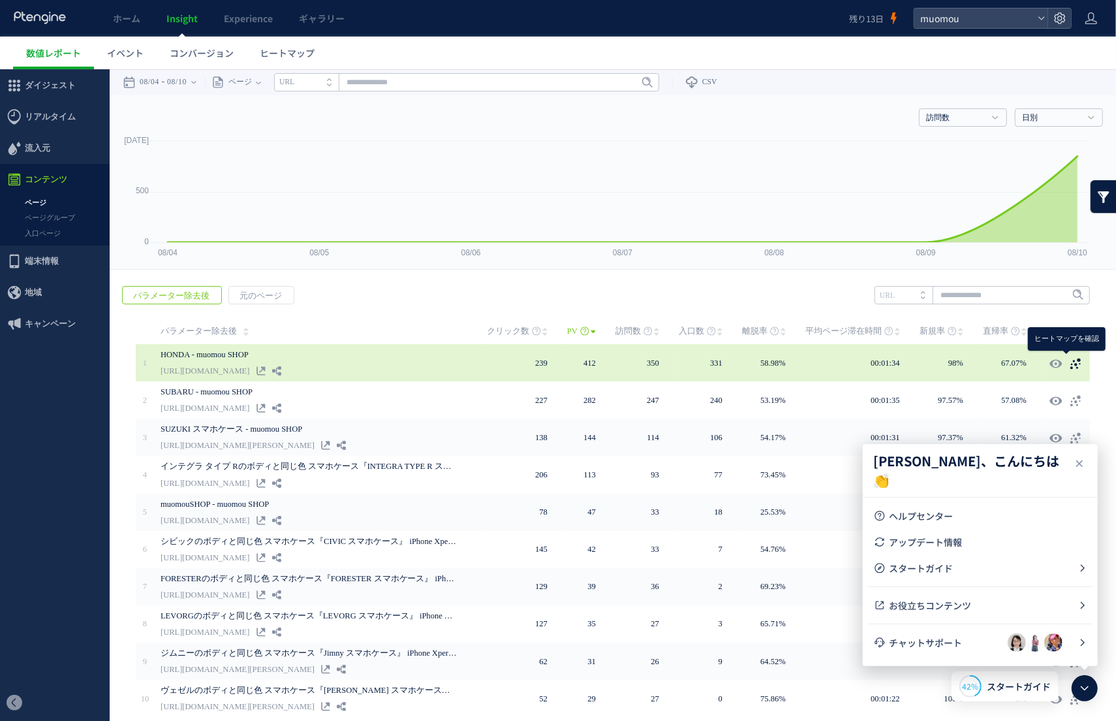
click at [1069, 364] on icon at bounding box center [1075, 362] width 13 height 13
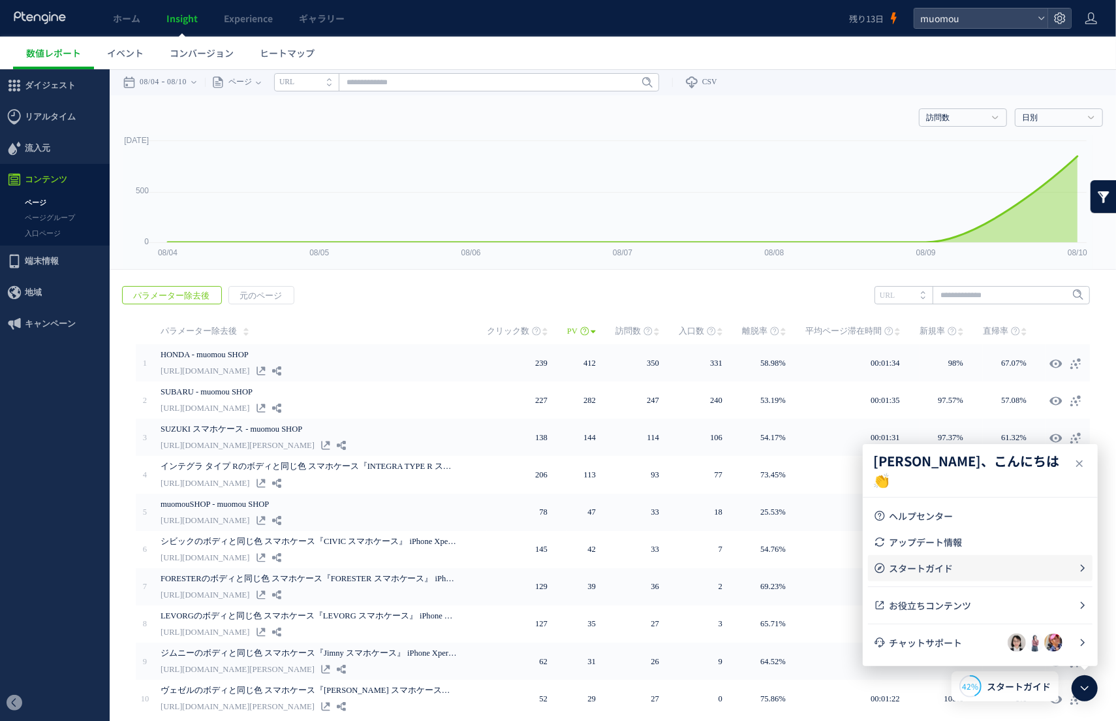
click at [996, 572] on span "スタートガイド" at bounding box center [983, 567] width 189 height 13
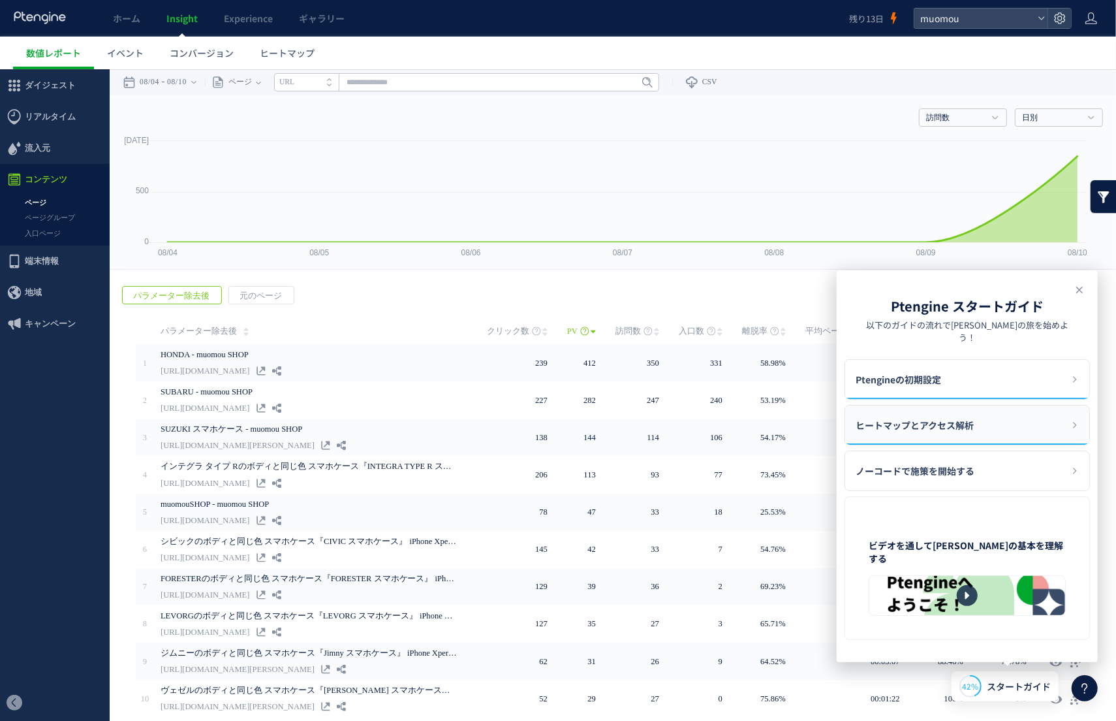
click at [1000, 412] on div "ヒートマップとアクセス解析" at bounding box center [967, 424] width 244 height 39
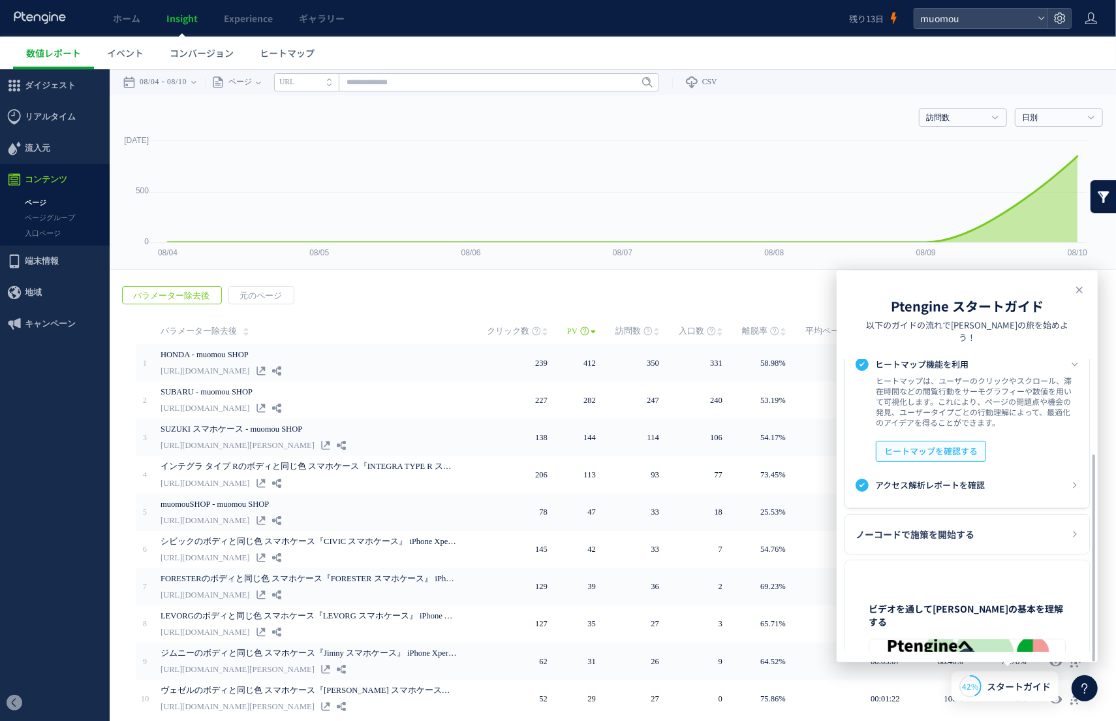
scroll to position [144, 0]
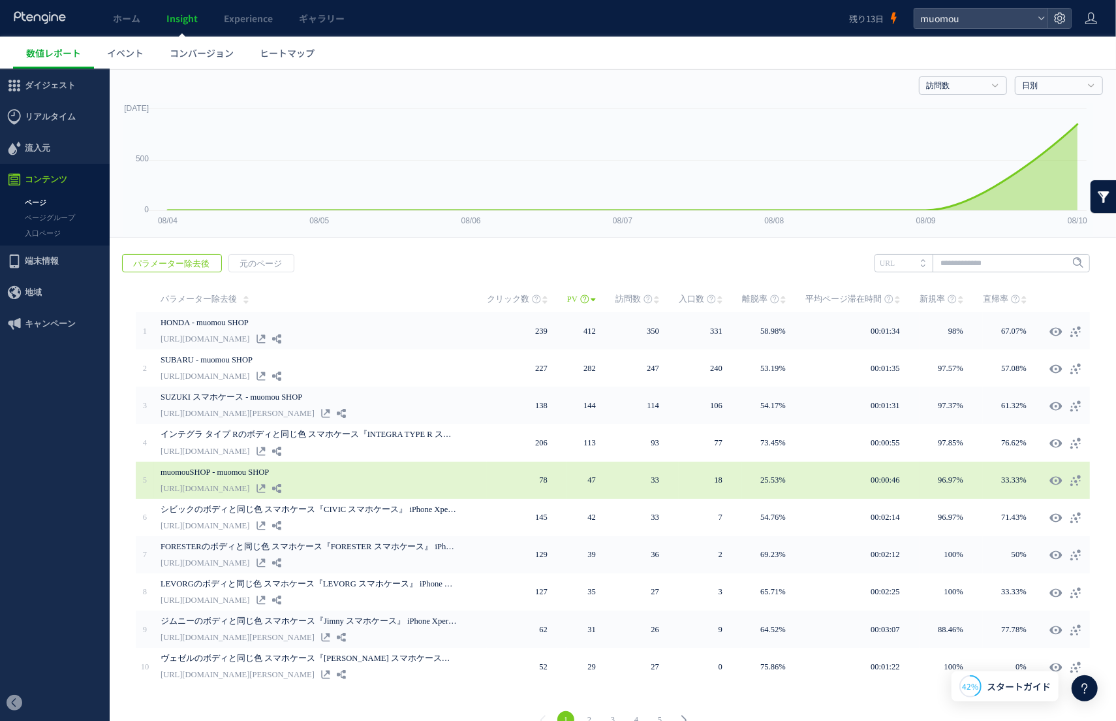
scroll to position [48, 0]
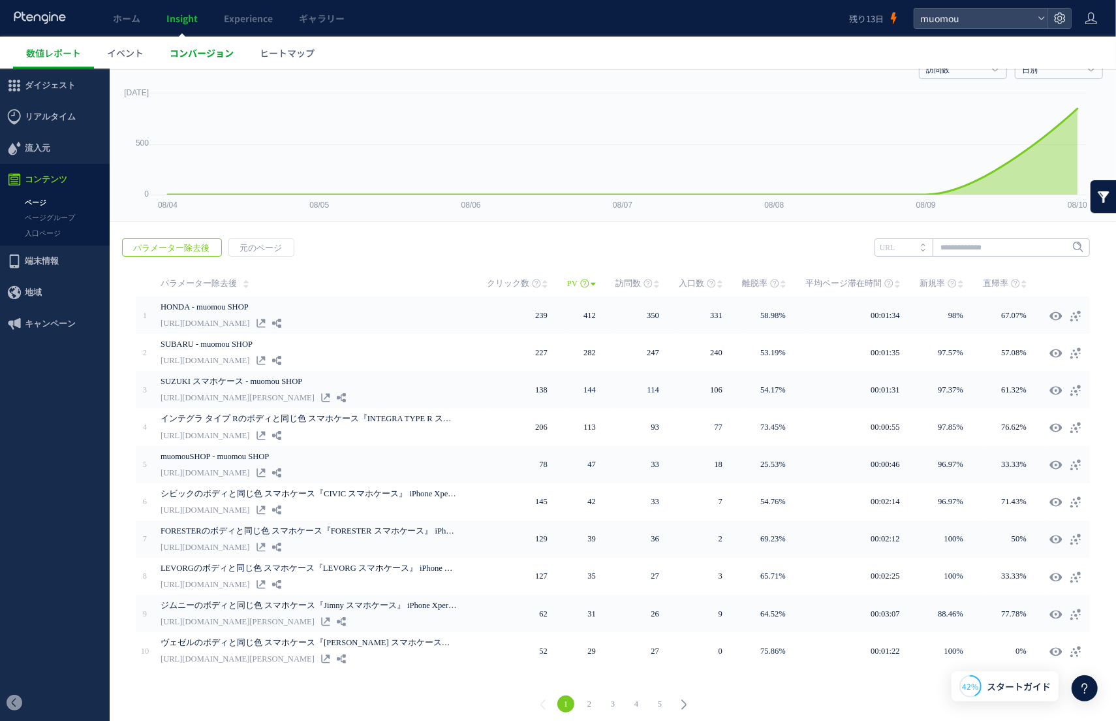
click at [203, 48] on span "コンバージョン" at bounding box center [202, 52] width 64 height 13
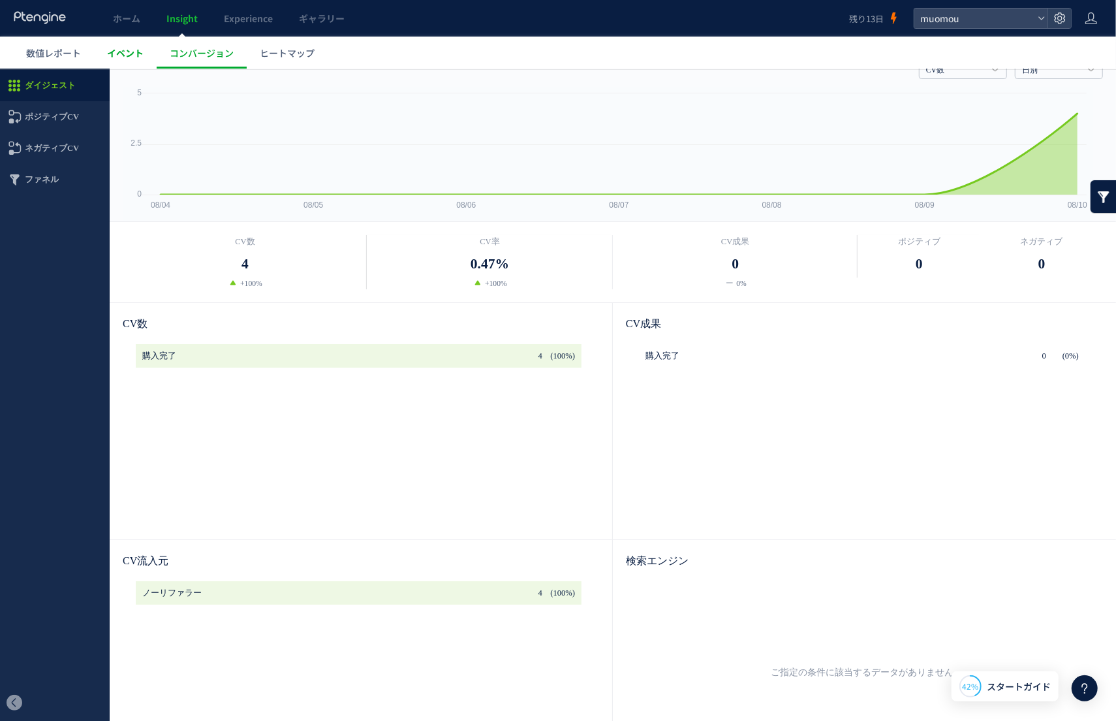
click at [149, 54] on link "イベント" at bounding box center [125, 53] width 63 height 33
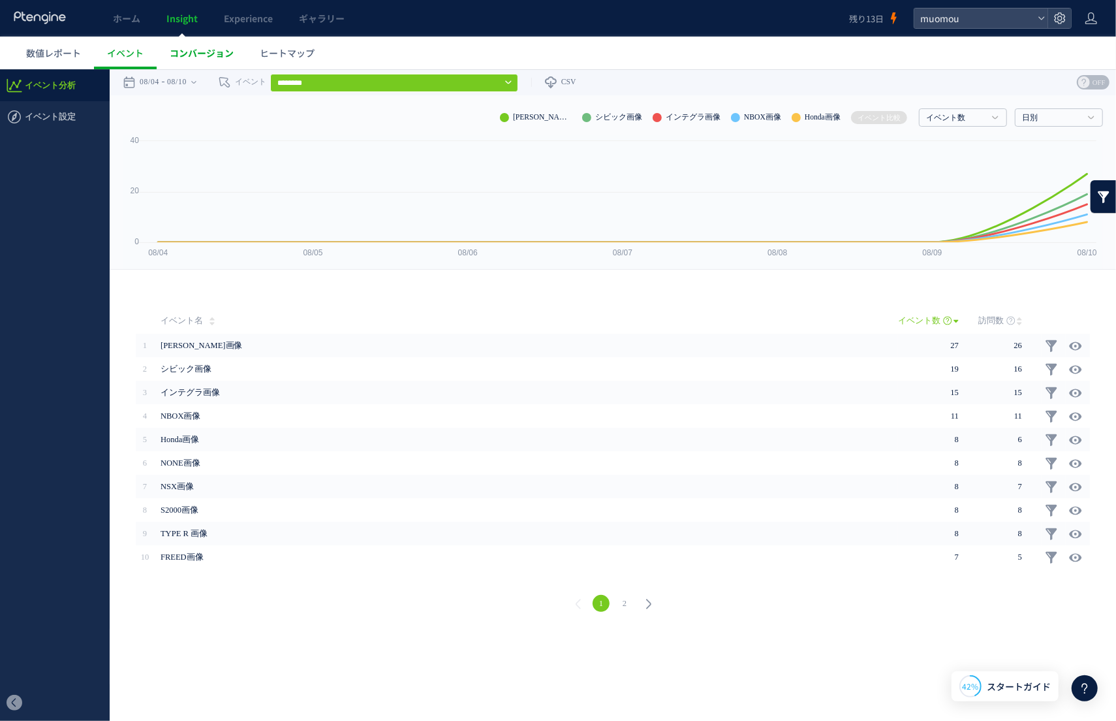
click at [204, 52] on span "コンバージョン" at bounding box center [202, 52] width 64 height 13
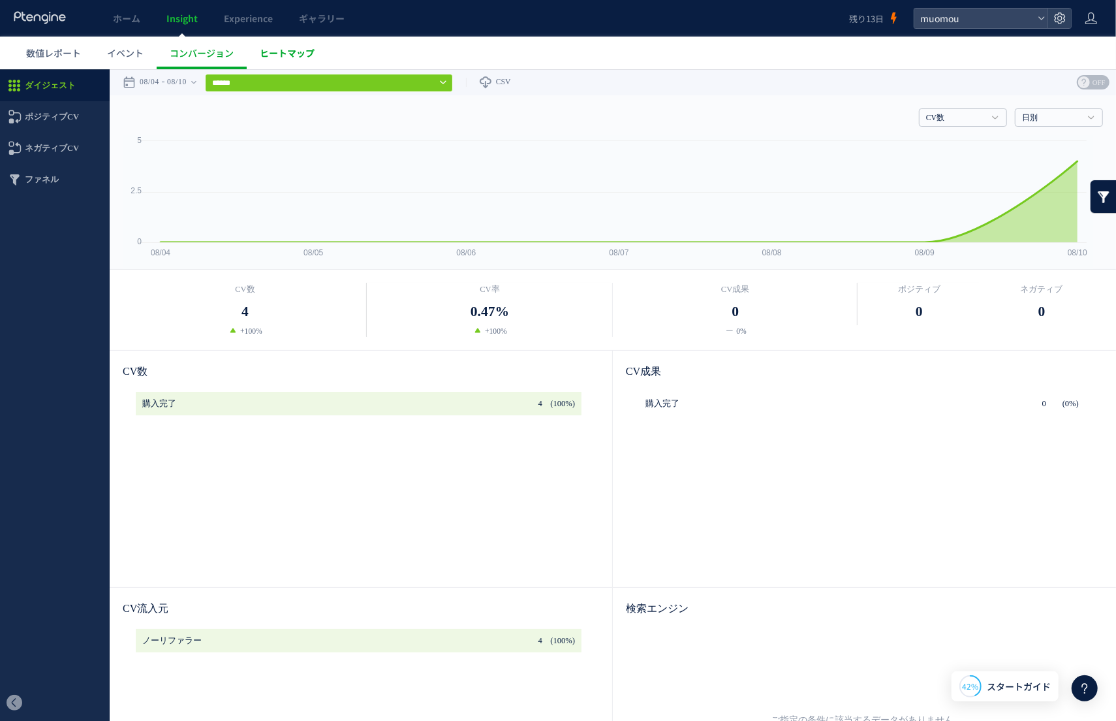
click at [274, 40] on link "ヒートマップ" at bounding box center [287, 53] width 81 height 33
